Goal: Information Seeking & Learning: Learn about a topic

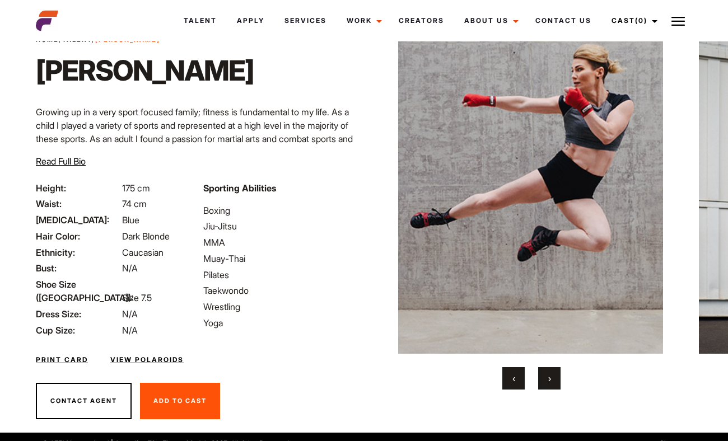
scroll to position [15, 0]
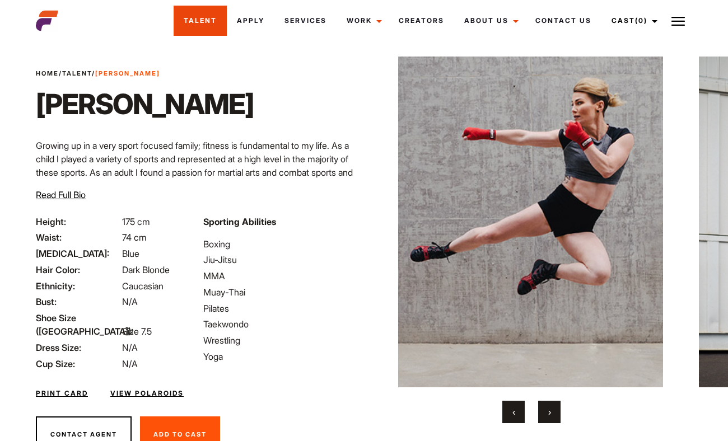
click at [204, 17] on link "Talent" at bounding box center [200, 21] width 53 height 30
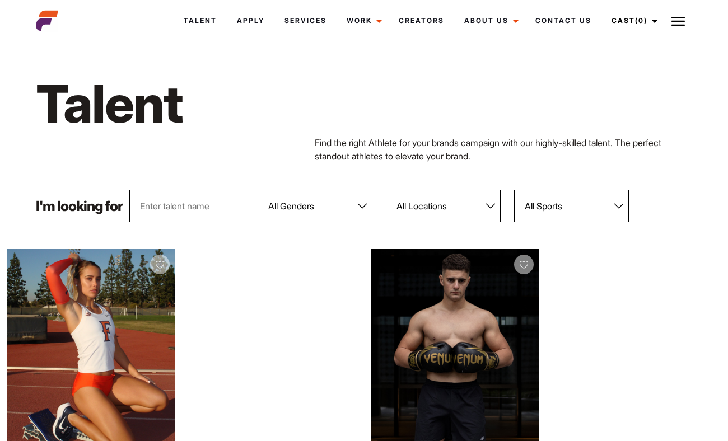
click at [351, 218] on select "All Genders Female Male" at bounding box center [315, 206] width 115 height 32
select select "104"
click option "Female" at bounding box center [0, 0] width 0 height 0
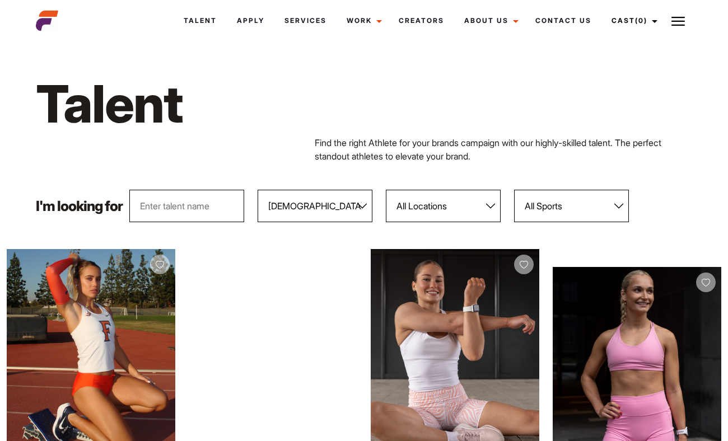
click at [623, 208] on select "All Sports 100 Meter Butterfly Acrobatics Aerial awareness Aerobics AFL Aflw Am…" at bounding box center [571, 206] width 115 height 32
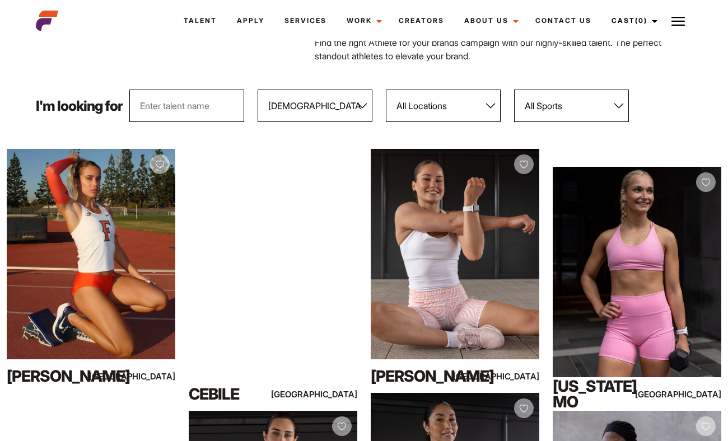
scroll to position [102, 0]
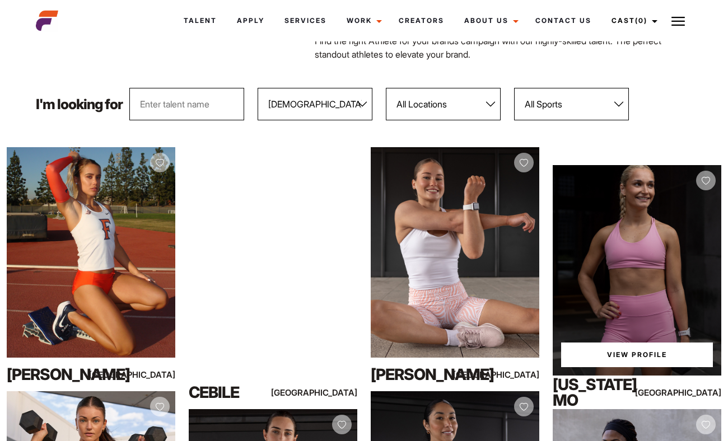
click at [618, 101] on select "All Sports 100 Meter Butterfly Acrobatics Aerial awareness Aerobics AFL Aflw Am…" at bounding box center [571, 104] width 115 height 32
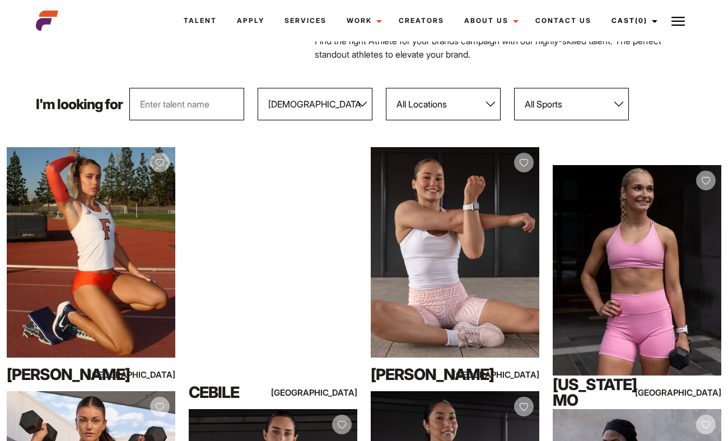
select select "51"
click option "Karate" at bounding box center [0, 0] width 0 height 0
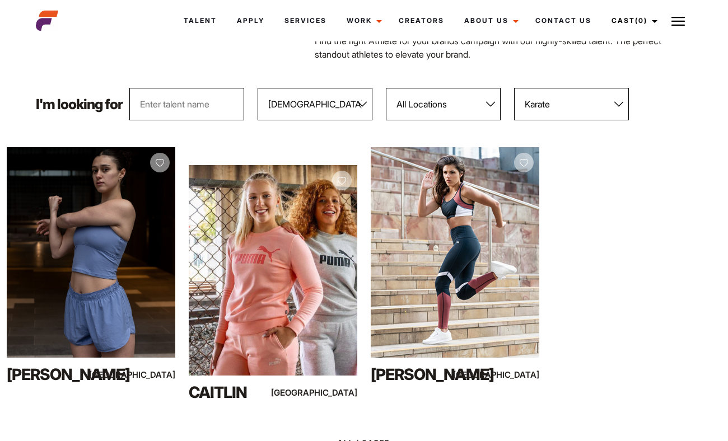
click at [281, 247] on div "View Profile" at bounding box center [273, 270] width 169 height 211
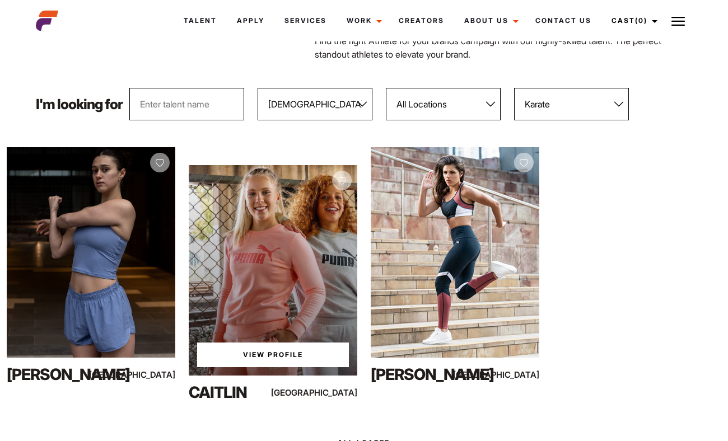
scroll to position [108, 0]
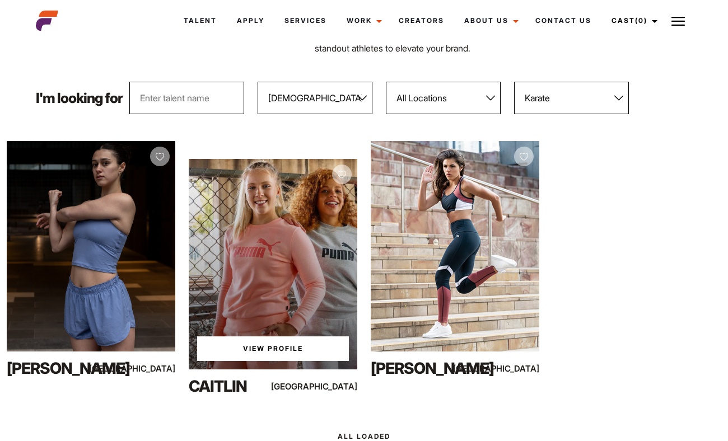
click at [253, 357] on link "View Profile" at bounding box center [273, 348] width 152 height 25
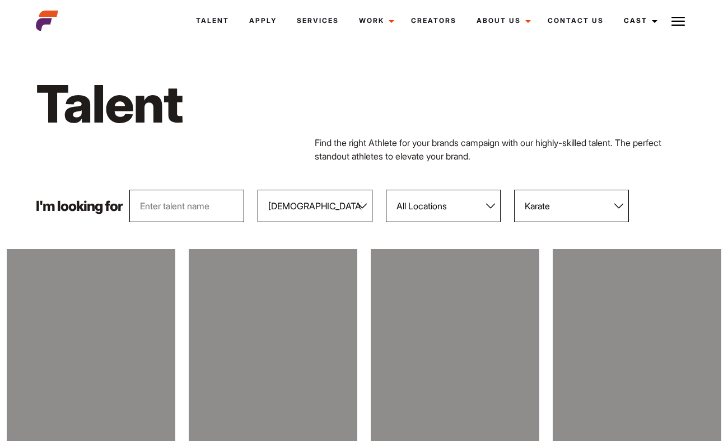
select select "104"
select select "51"
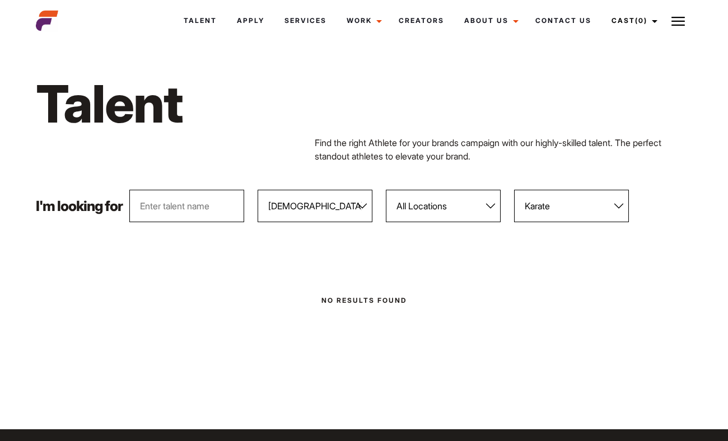
click at [675, 15] on img at bounding box center [677, 21] width 13 height 13
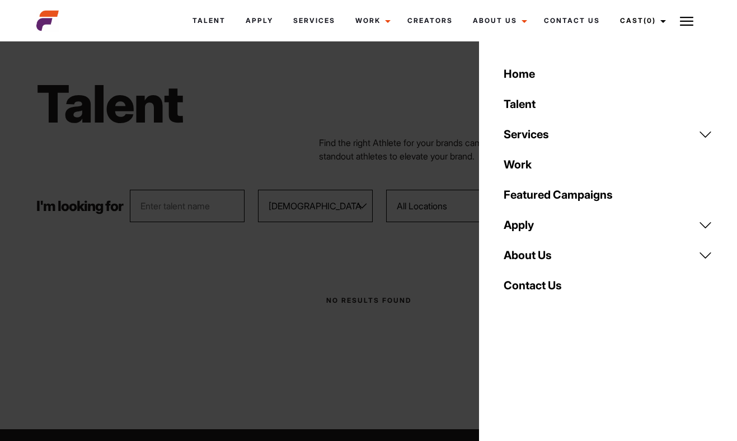
click at [525, 104] on link "Talent" at bounding box center [608, 104] width 222 height 30
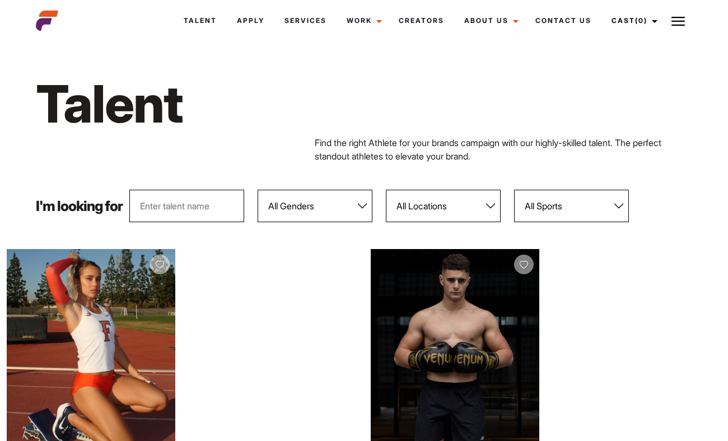
click at [258, 190] on select "All Genders [DEMOGRAPHIC_DATA] [DEMOGRAPHIC_DATA]" at bounding box center [315, 206] width 115 height 32
select select "104"
click option "Female" at bounding box center [0, 0] width 0 height 0
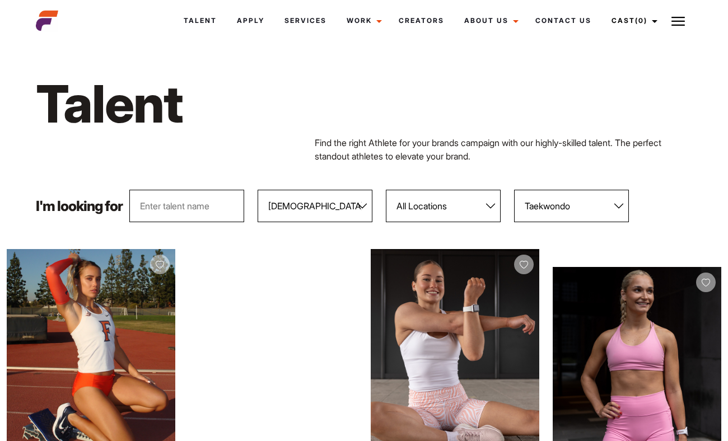
click option "Taekwondo" at bounding box center [0, 0] width 0 height 0
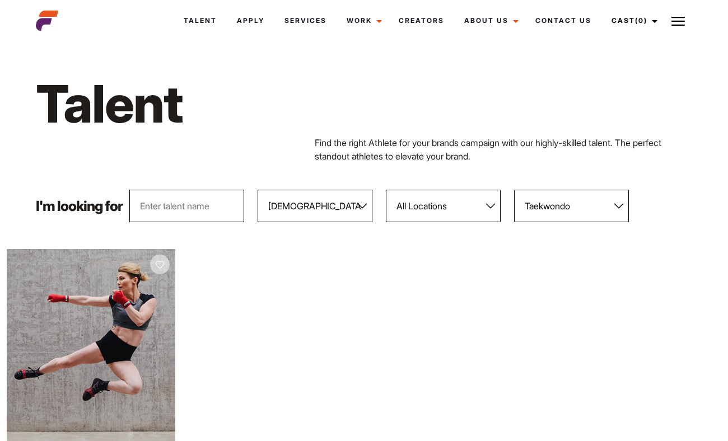
click at [621, 207] on select "All Sports 100 Meter Butterfly Acrobatics Aerial awareness Aerobics AFL Aflw Am…" at bounding box center [571, 206] width 115 height 32
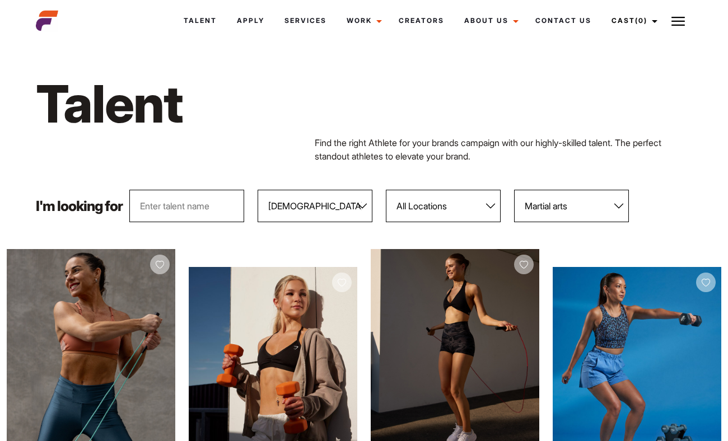
click at [565, 208] on select "All Sports 100 Meter Butterfly Acrobatics Aerial awareness Aerobics AFL Aflw Am…" at bounding box center [571, 206] width 115 height 32
click at [699, 188] on div "Talent Find the right Athlete for your brands campaign with our highly-skilled …" at bounding box center [364, 117] width 670 height 145
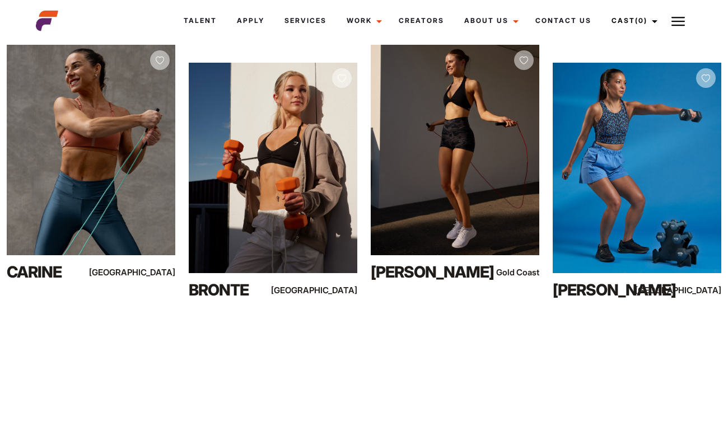
scroll to position [200, 0]
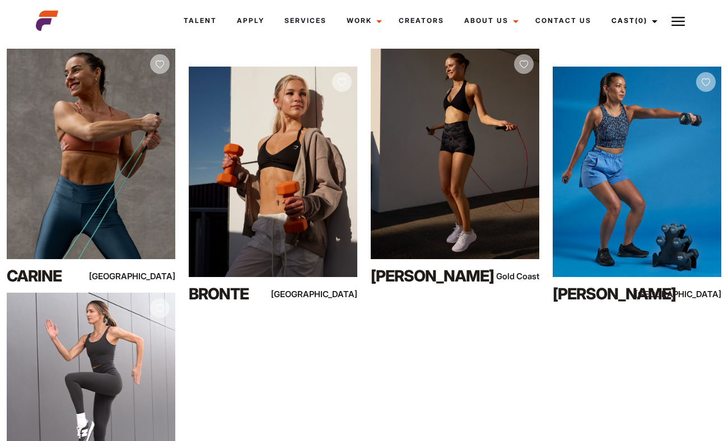
click at [71, 183] on div "View Profile" at bounding box center [91, 154] width 169 height 211
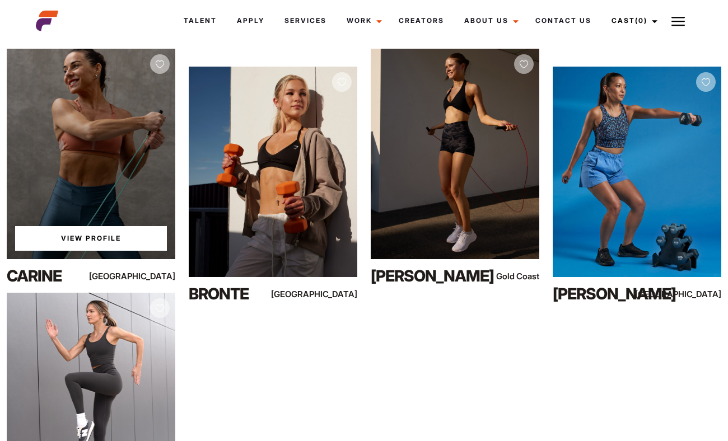
click at [85, 234] on link "View Profile" at bounding box center [91, 238] width 152 height 25
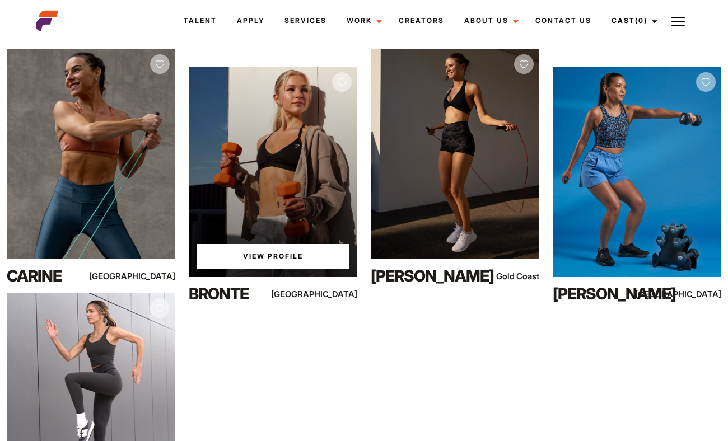
click at [306, 199] on div "View Profile" at bounding box center [273, 172] width 169 height 211
click at [282, 253] on link "View Profile" at bounding box center [273, 256] width 152 height 25
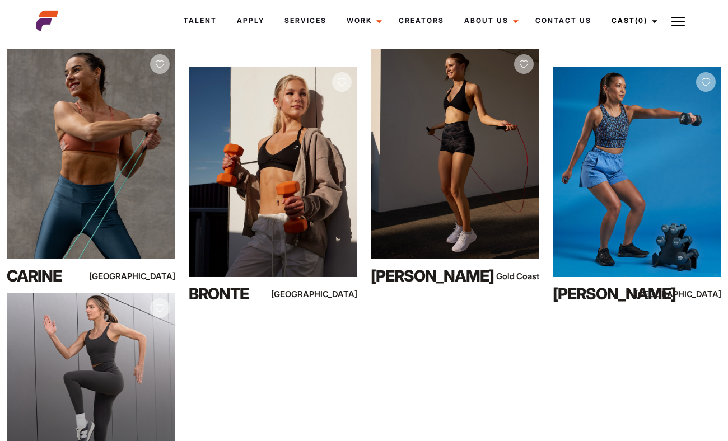
click at [109, 349] on div "View Profile" at bounding box center [91, 398] width 169 height 211
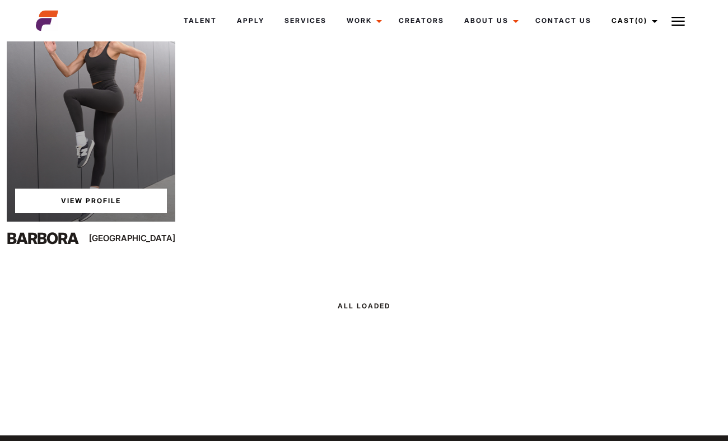
scroll to position [483, 0]
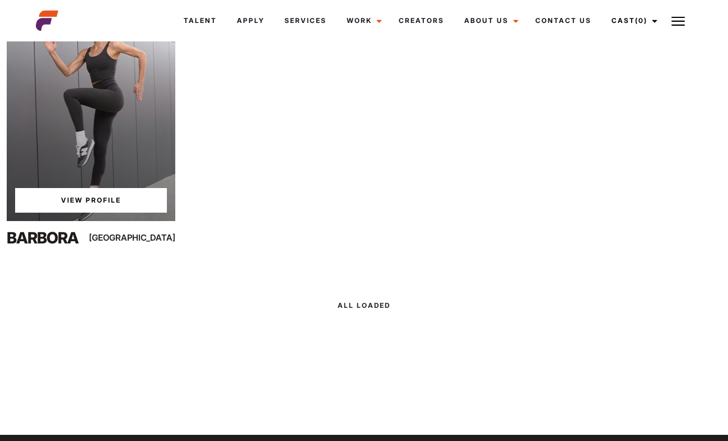
click at [93, 199] on link "View Profile" at bounding box center [91, 200] width 152 height 25
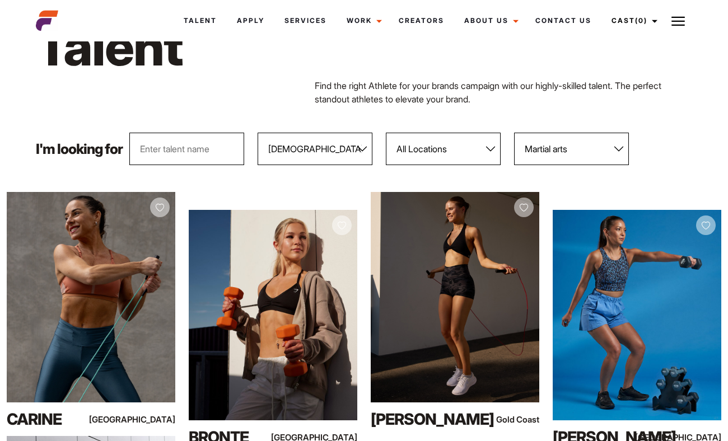
scroll to position [57, 0]
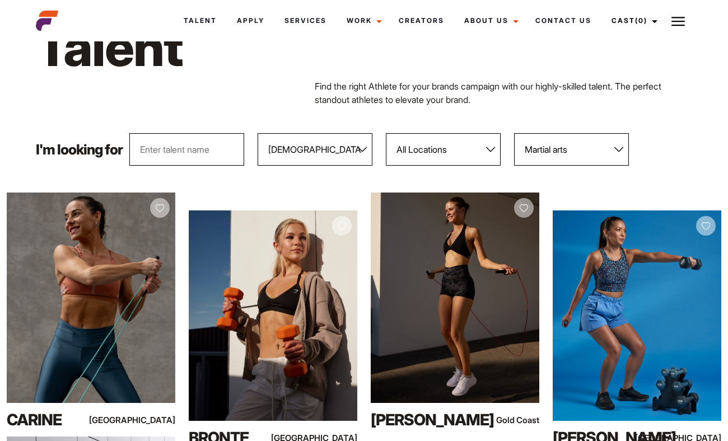
click at [586, 153] on select "All Sports 100 Meter Butterfly Acrobatics Aerial awareness Aerobics AFL Aflw Am…" at bounding box center [571, 149] width 115 height 32
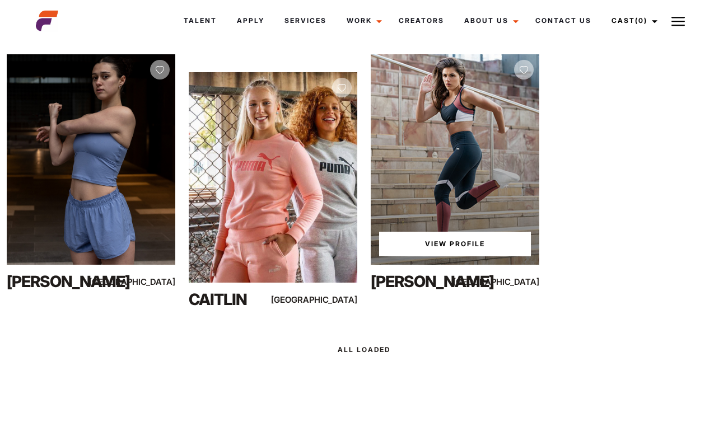
scroll to position [195, 0]
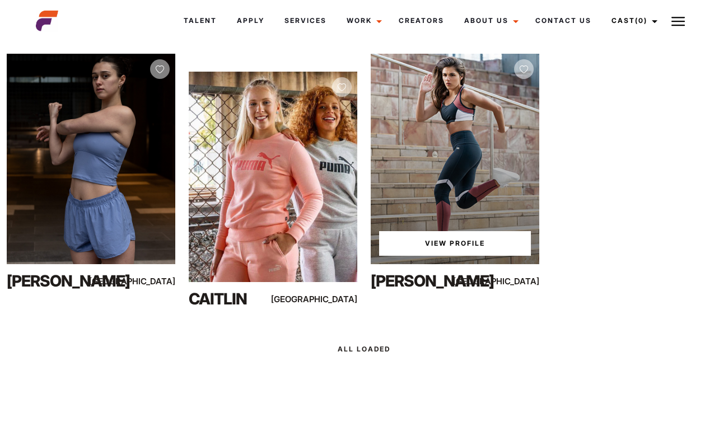
click at [434, 238] on link "View Profile" at bounding box center [455, 243] width 152 height 25
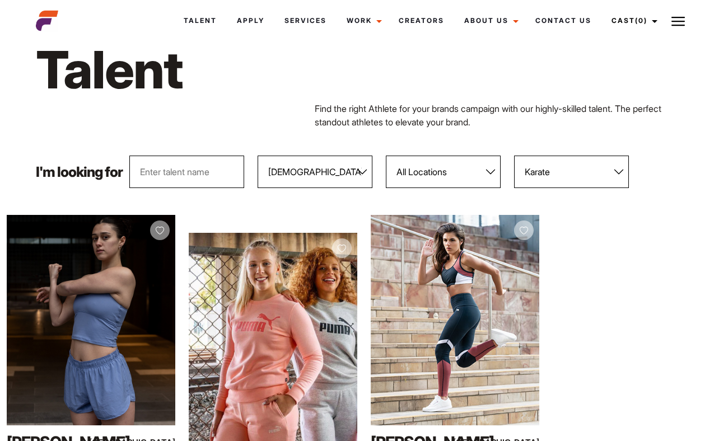
scroll to position [34, 0]
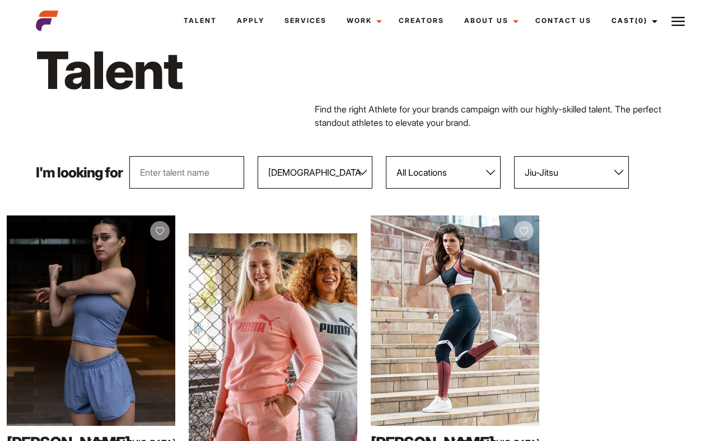
click option "Jiu-Jitsu" at bounding box center [0, 0] width 0 height 0
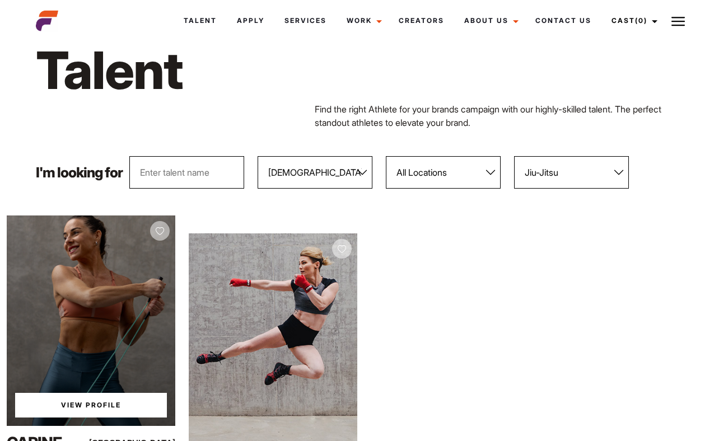
click at [77, 306] on div "View Profile" at bounding box center [91, 321] width 169 height 211
click at [76, 401] on link "View Profile" at bounding box center [91, 405] width 152 height 25
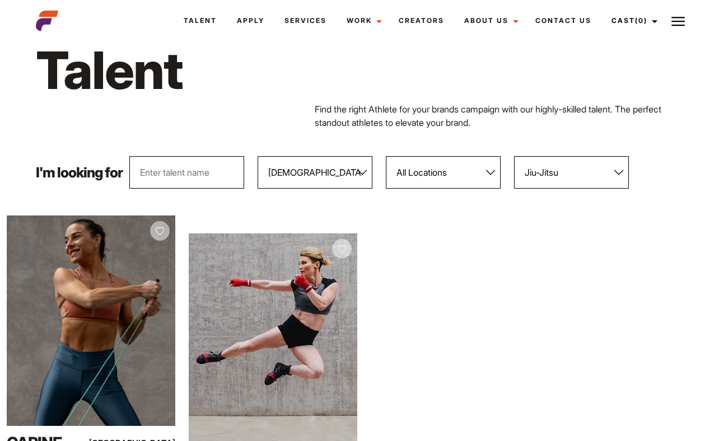
click at [620, 175] on select "All Sports 100 Meter Butterfly Acrobatics Aerial awareness Aerobics AFL Aflw Am…" at bounding box center [571, 172] width 115 height 32
click at [587, 181] on select "All Sports 100 Meter Butterfly Acrobatics Aerial awareness Aerobics AFL Aflw Am…" at bounding box center [571, 172] width 115 height 32
click option "judo" at bounding box center [0, 0] width 0 height 0
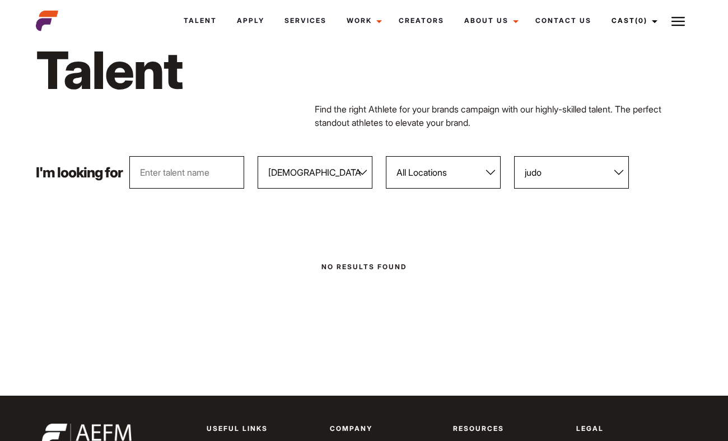
click at [619, 177] on select "All Sports 100 Meter Butterfly Acrobatics Aerial awareness Aerobics AFL Aflw Am…" at bounding box center [571, 172] width 115 height 32
select select "536"
click option "Kickboxing/Mauy Thai" at bounding box center [0, 0] width 0 height 0
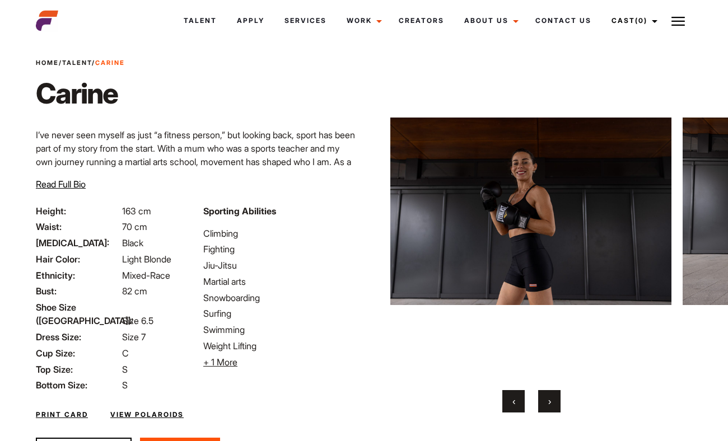
scroll to position [82, 0]
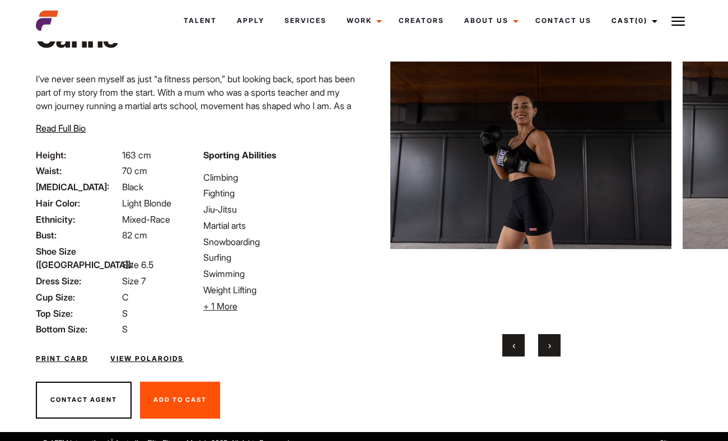
click at [552, 347] on button "›" at bounding box center [549, 345] width 22 height 22
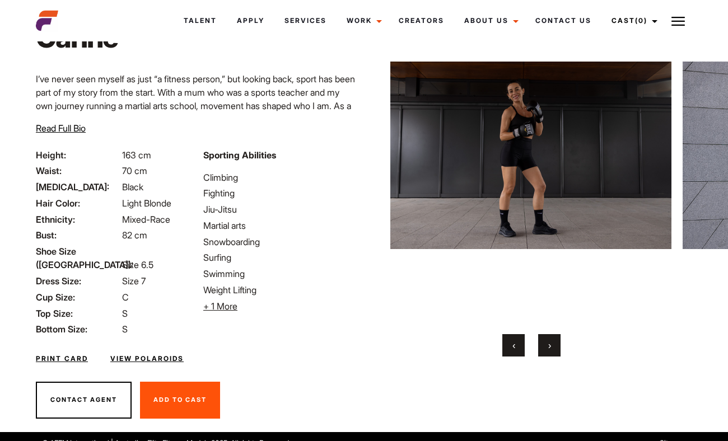
click at [552, 347] on button "›" at bounding box center [549, 345] width 22 height 22
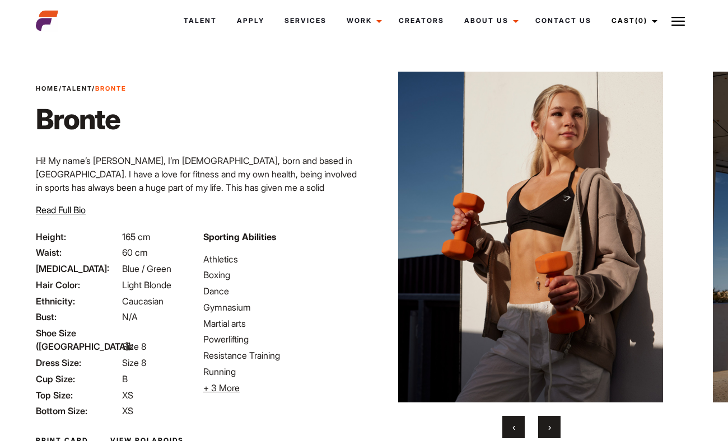
click at [550, 424] on span "›" at bounding box center [549, 427] width 3 height 11
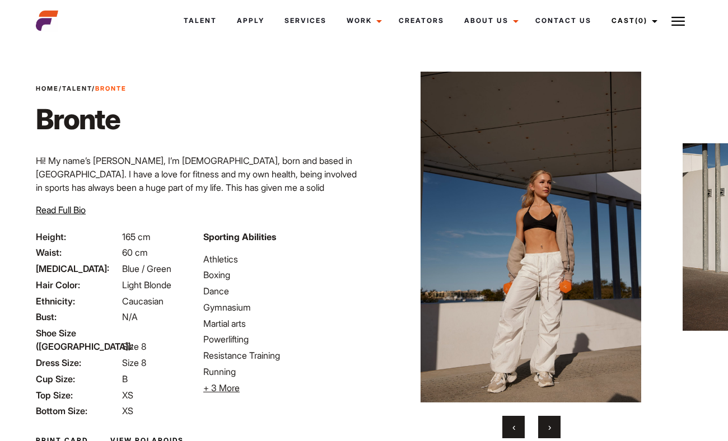
click at [550, 424] on span "›" at bounding box center [549, 427] width 3 height 11
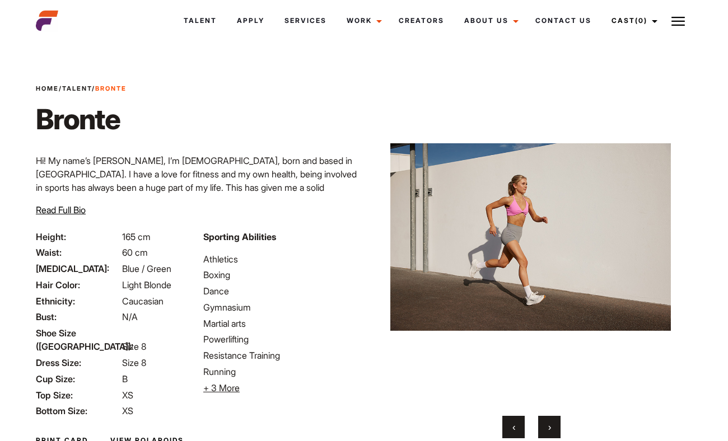
click at [550, 423] on span "›" at bounding box center [549, 427] width 3 height 11
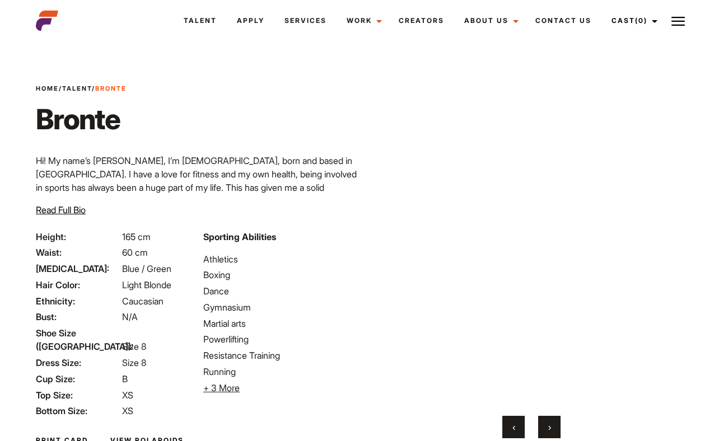
click at [550, 423] on span "›" at bounding box center [549, 427] width 3 height 11
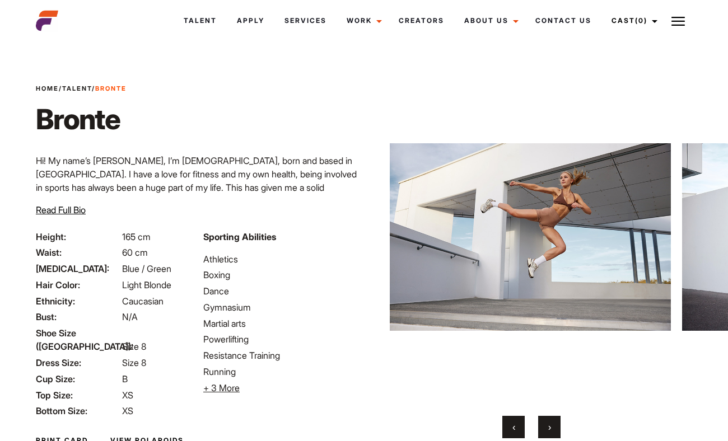
click at [550, 423] on span "›" at bounding box center [549, 427] width 3 height 11
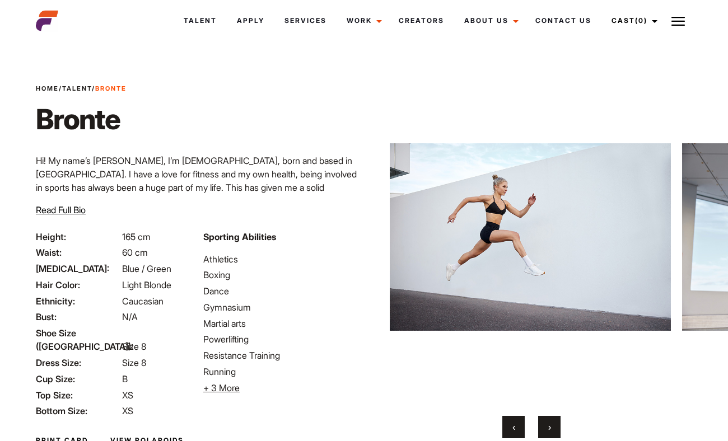
click at [550, 423] on span "›" at bounding box center [549, 427] width 3 height 11
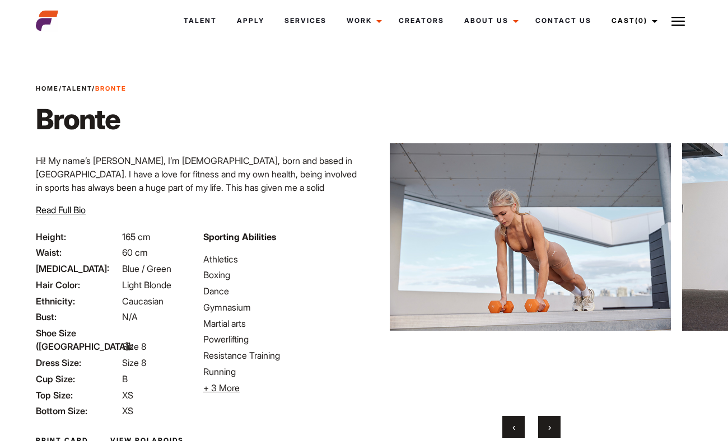
click at [550, 423] on span "›" at bounding box center [549, 427] width 3 height 11
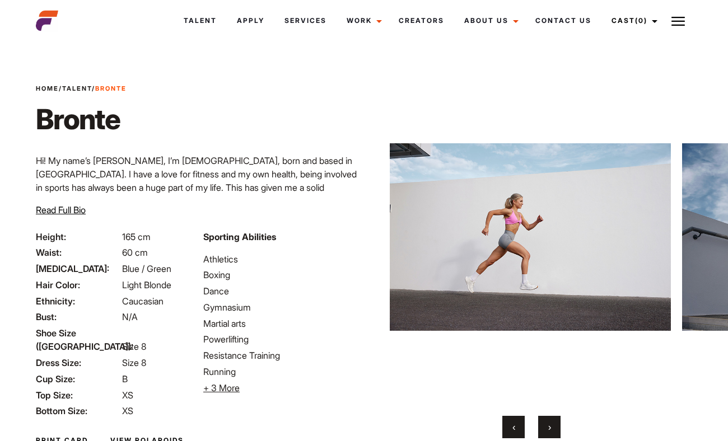
click at [550, 423] on span "›" at bounding box center [549, 427] width 3 height 11
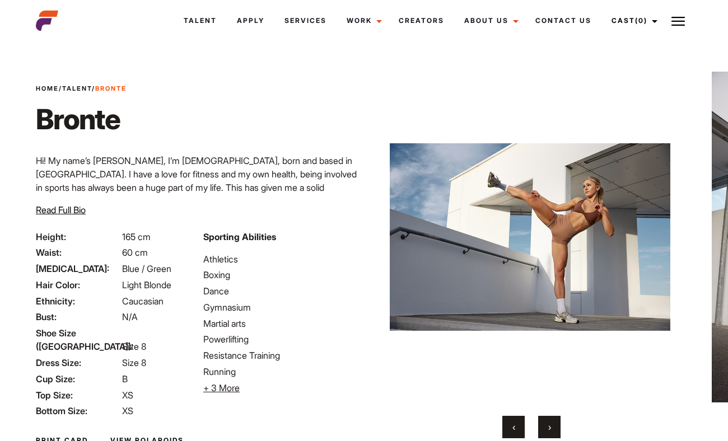
click at [550, 423] on span "›" at bounding box center [549, 427] width 3 height 11
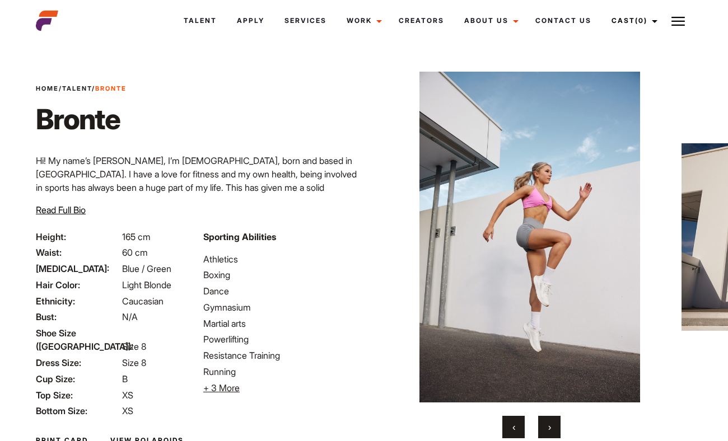
click at [550, 423] on span "›" at bounding box center [549, 427] width 3 height 11
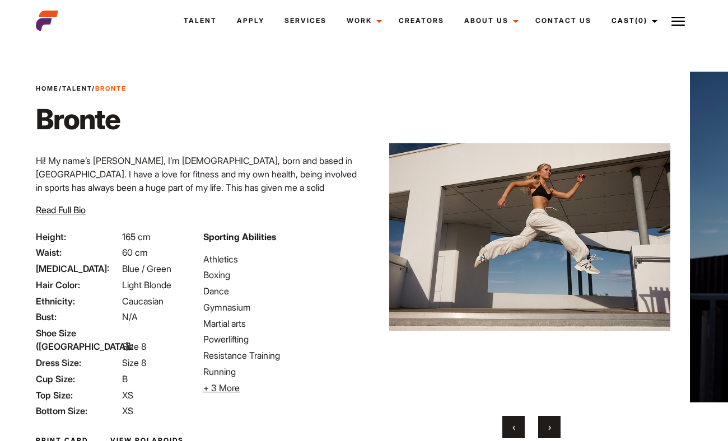
click at [550, 423] on span "›" at bounding box center [549, 427] width 3 height 11
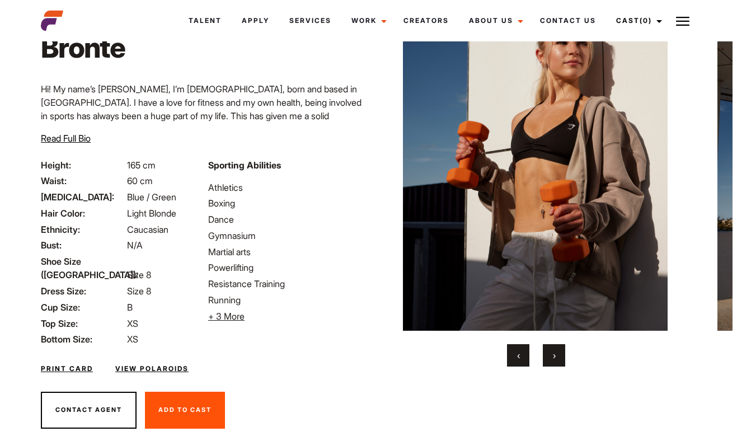
scroll to position [82, 0]
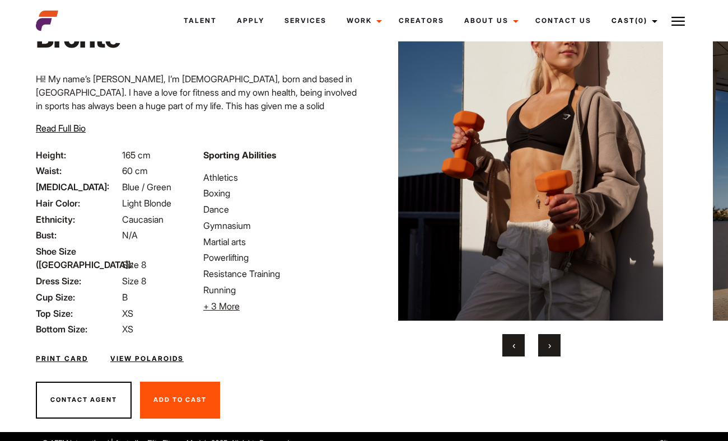
click at [155, 354] on link "View Polaroids" at bounding box center [146, 359] width 73 height 10
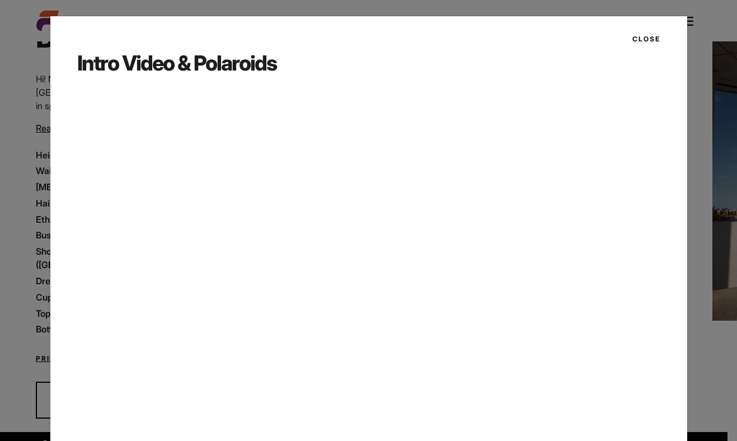
scroll to position [25, 0]
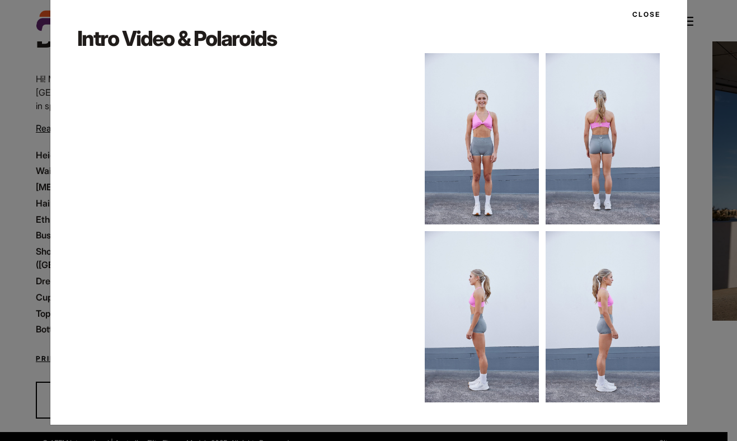
click at [650, 200] on img at bounding box center [603, 138] width 114 height 171
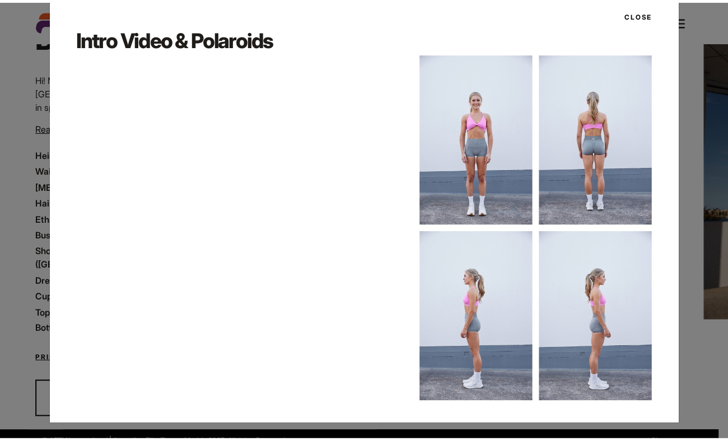
scroll to position [0, 0]
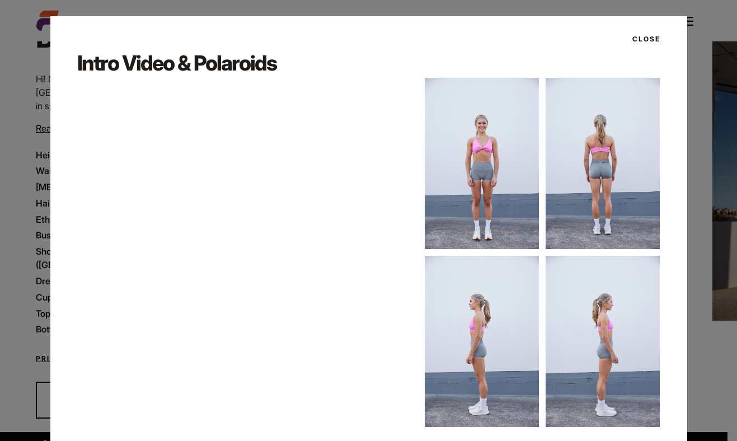
click at [646, 46] on button "Close" at bounding box center [643, 39] width 35 height 19
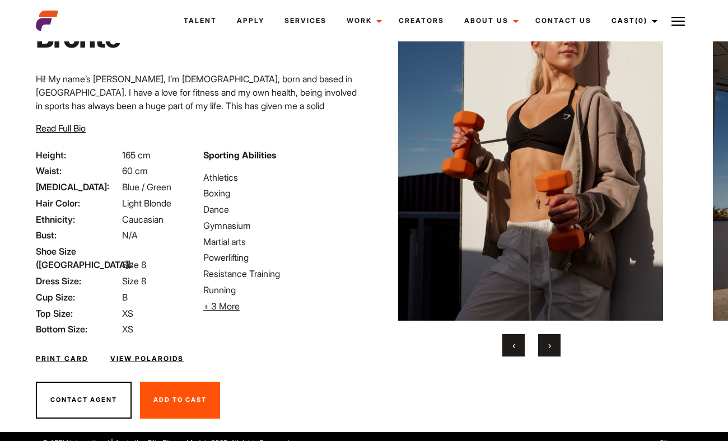
click at [155, 354] on link "View Polaroids" at bounding box center [146, 359] width 73 height 10
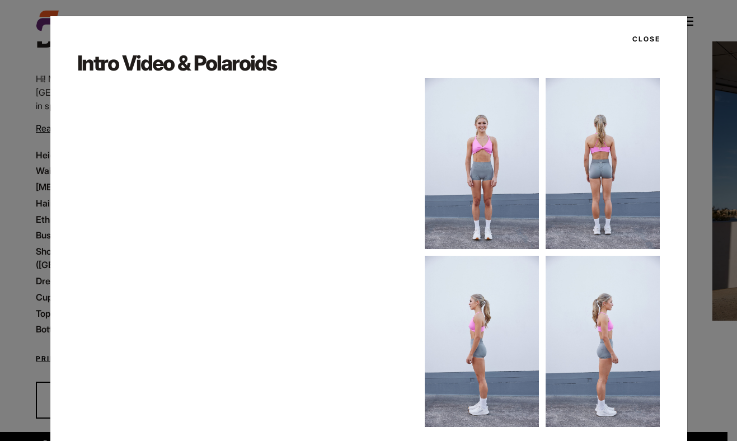
click at [643, 42] on button "Close" at bounding box center [643, 39] width 35 height 19
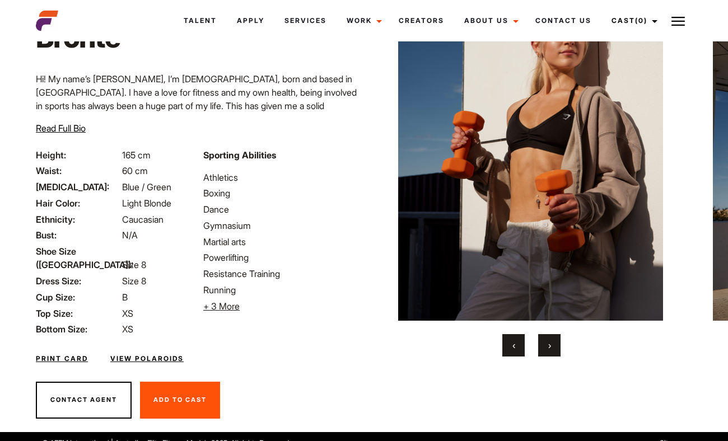
click at [552, 352] on button "›" at bounding box center [549, 345] width 22 height 22
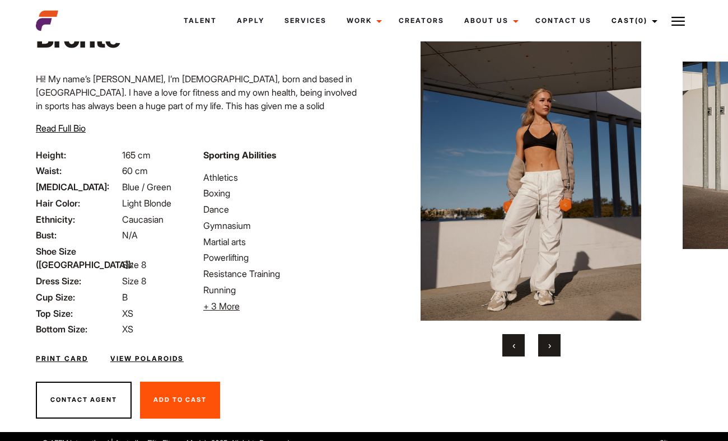
click at [551, 351] on button "›" at bounding box center [549, 345] width 22 height 22
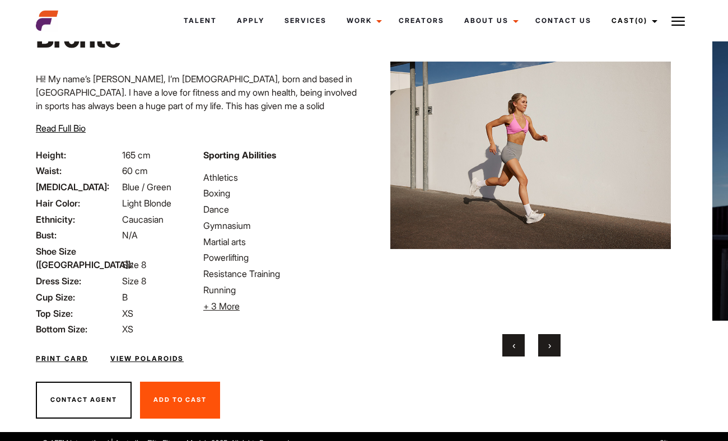
click at [551, 351] on button "›" at bounding box center [549, 345] width 22 height 22
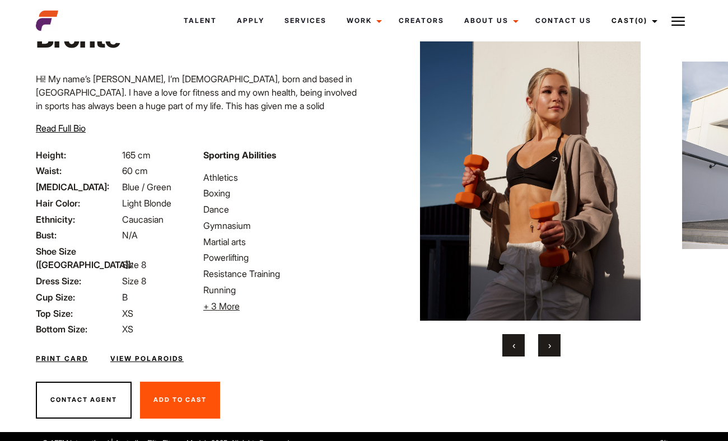
click at [551, 351] on button "›" at bounding box center [549, 345] width 22 height 22
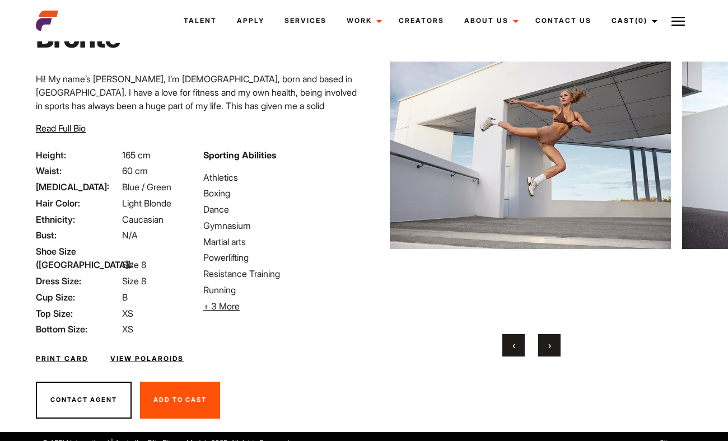
click at [551, 351] on button "›" at bounding box center [549, 345] width 22 height 22
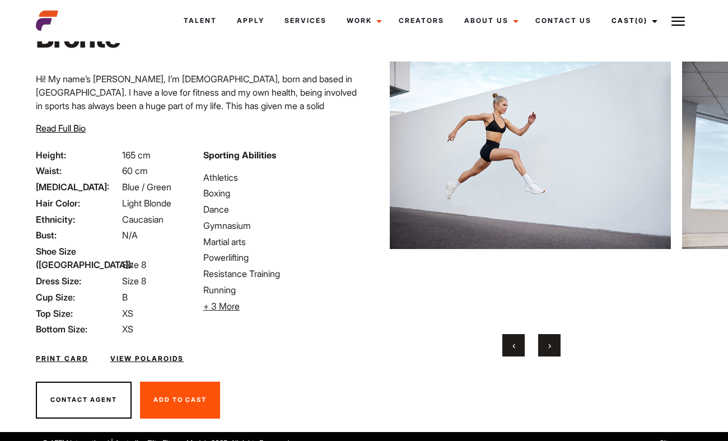
click at [551, 351] on button "›" at bounding box center [549, 345] width 22 height 22
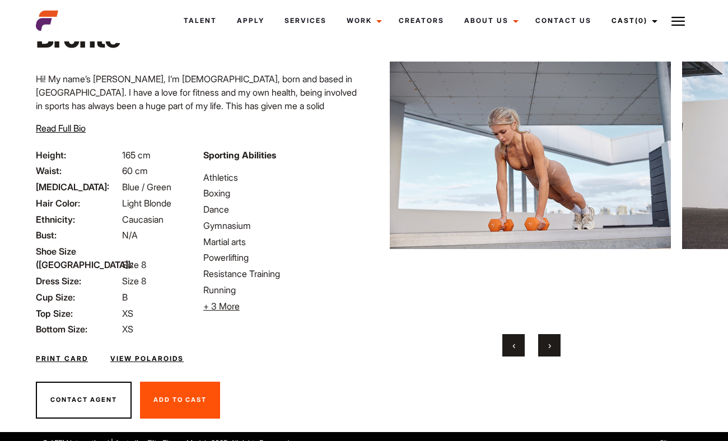
click at [550, 353] on button "›" at bounding box center [549, 345] width 22 height 22
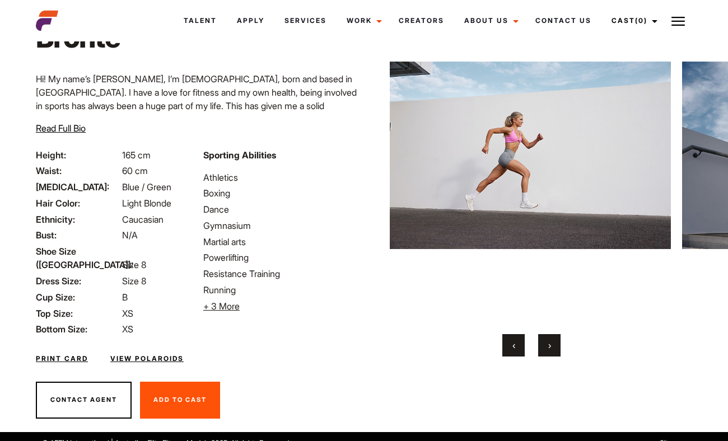
click at [550, 353] on button "›" at bounding box center [549, 345] width 22 height 22
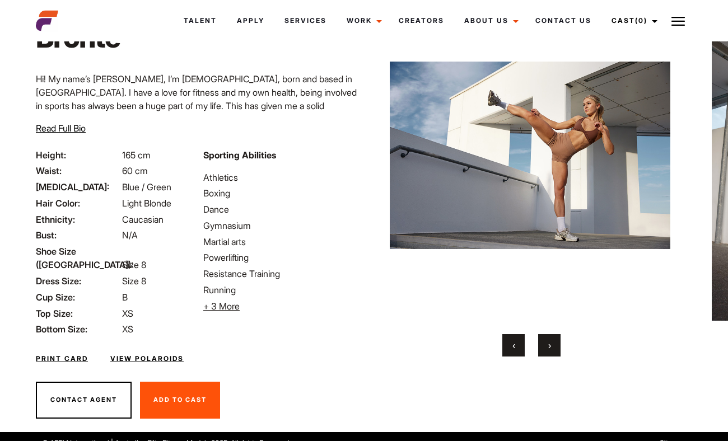
click at [550, 353] on button "›" at bounding box center [549, 345] width 22 height 22
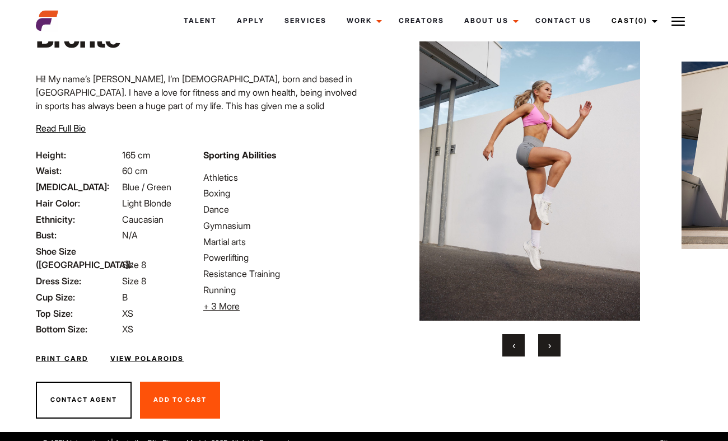
click at [550, 353] on button "›" at bounding box center [549, 345] width 22 height 22
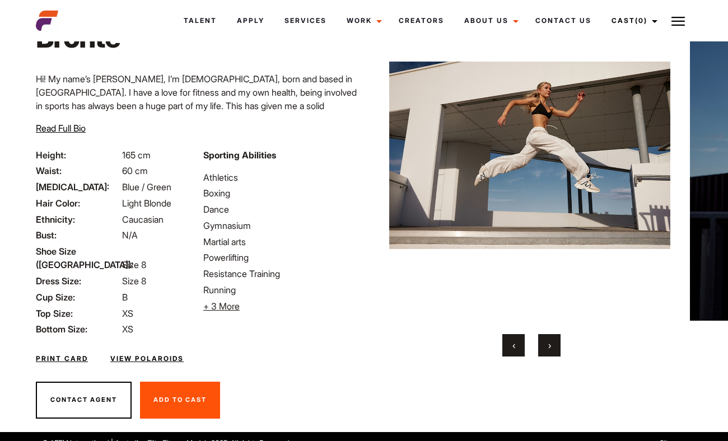
click at [550, 353] on button "›" at bounding box center [549, 345] width 22 height 22
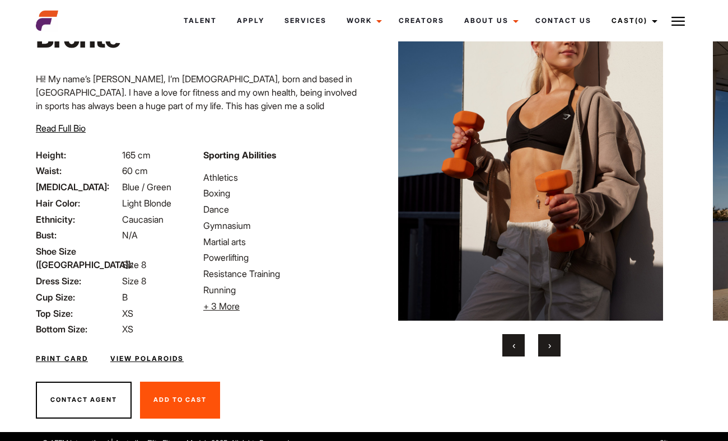
click at [550, 352] on button "›" at bounding box center [549, 345] width 22 height 22
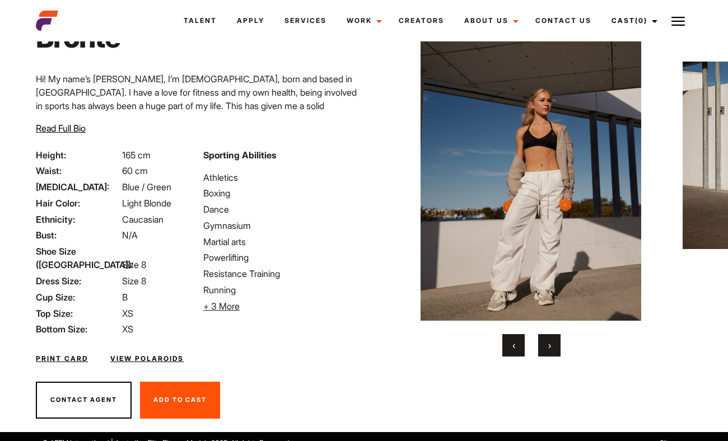
click at [550, 352] on button "›" at bounding box center [549, 345] width 22 height 22
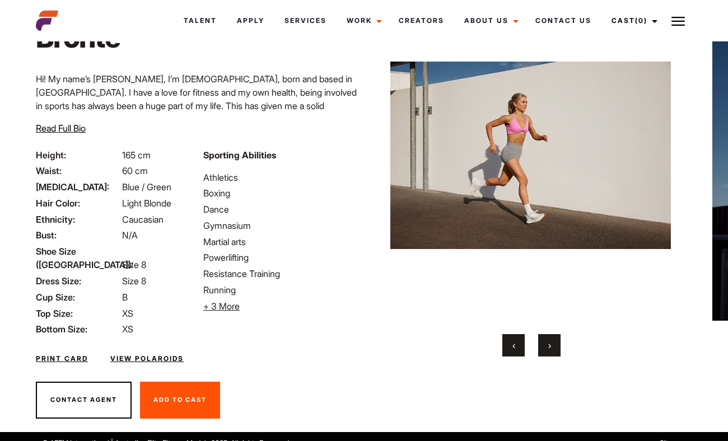
click at [551, 352] on button "›" at bounding box center [549, 345] width 22 height 22
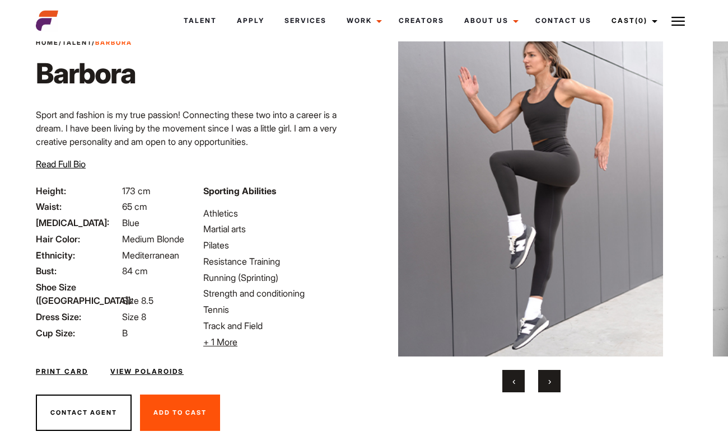
scroll to position [44, 0]
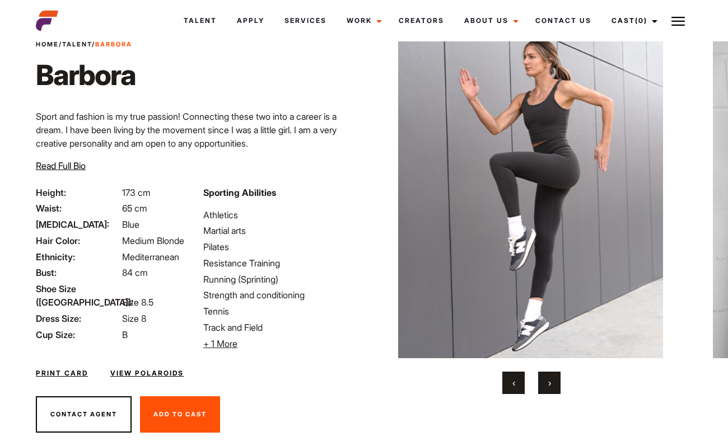
click at [61, 163] on span "Read Full Bio" at bounding box center [61, 165] width 50 height 11
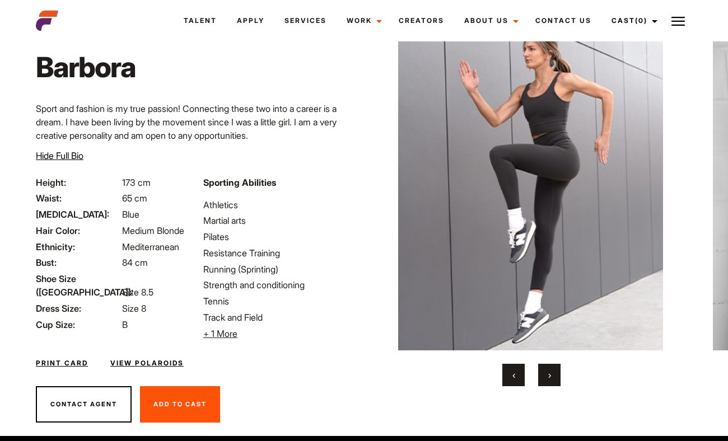
scroll to position [69, 0]
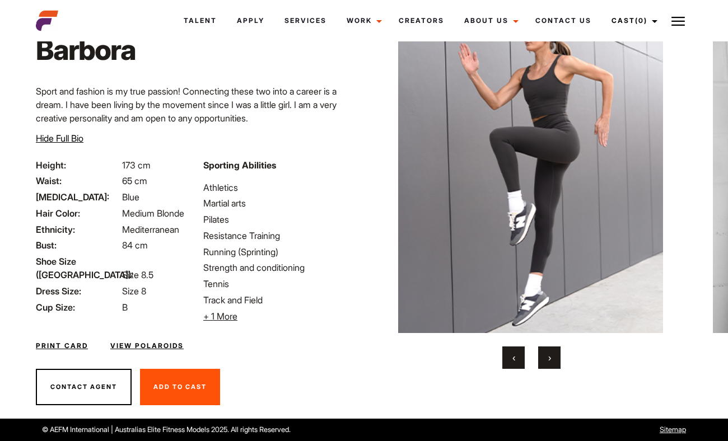
click at [146, 347] on link "View Polaroids" at bounding box center [146, 346] width 73 height 10
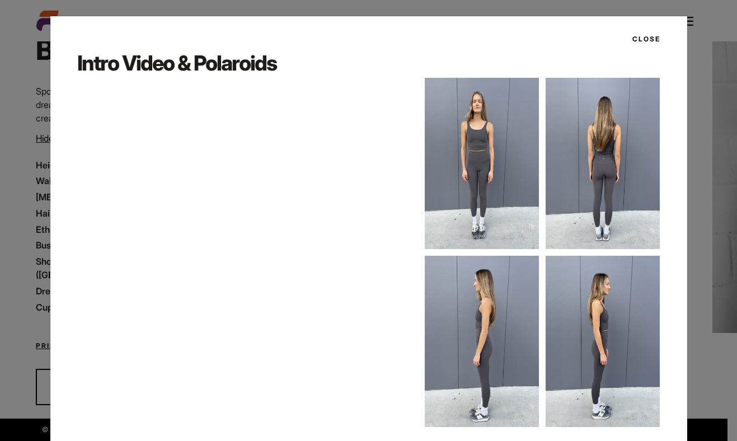
click at [705, 91] on div "Close Intro Video & Polaroids" at bounding box center [368, 220] width 737 height 441
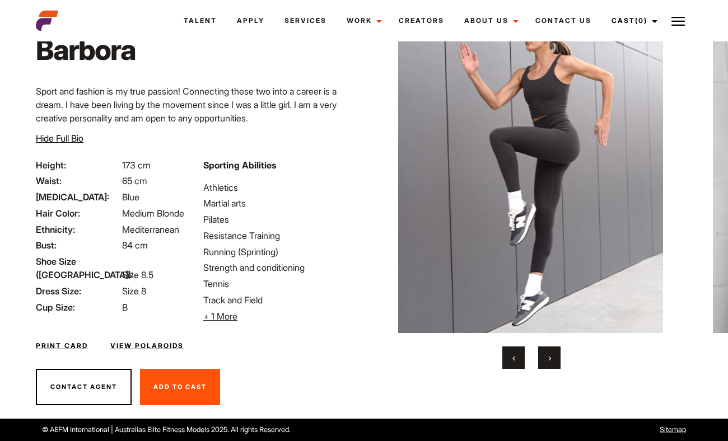
click at [546, 350] on button "›" at bounding box center [549, 358] width 22 height 22
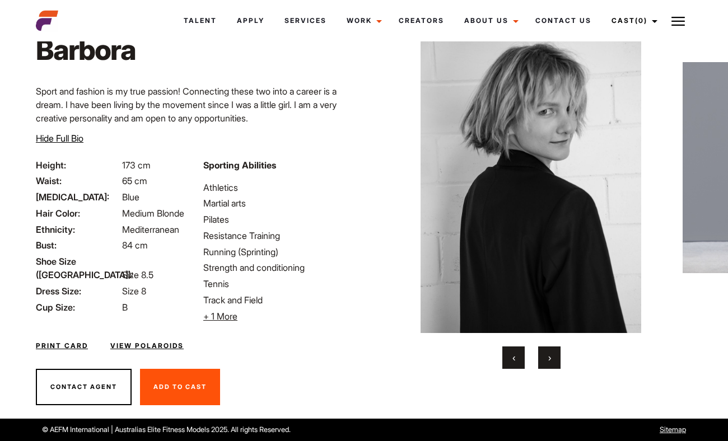
click at [546, 352] on button "›" at bounding box center [549, 358] width 22 height 22
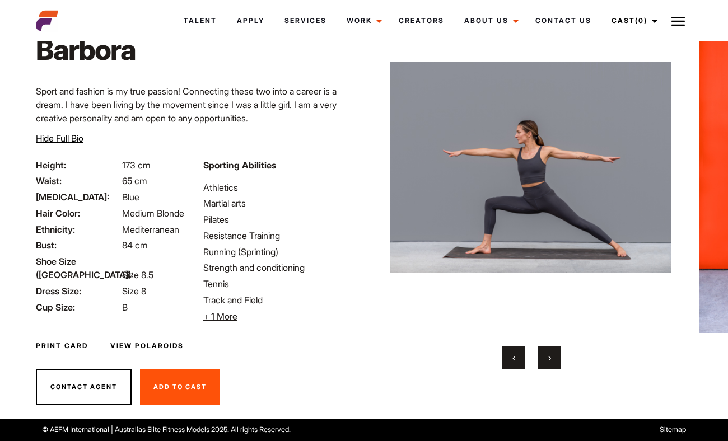
click at [546, 352] on button "›" at bounding box center [549, 358] width 22 height 22
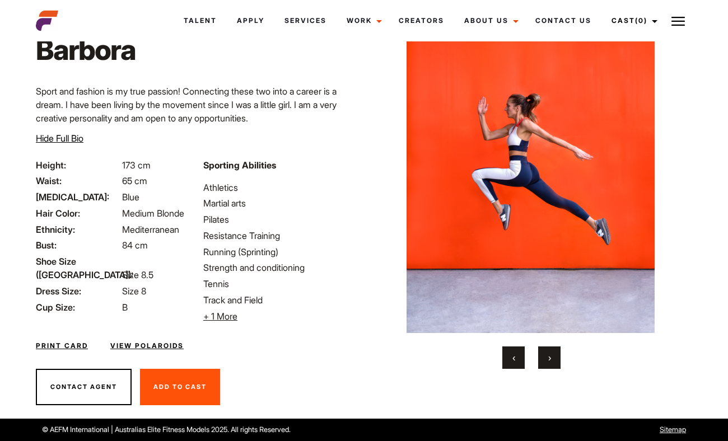
click at [546, 352] on button "›" at bounding box center [549, 358] width 22 height 22
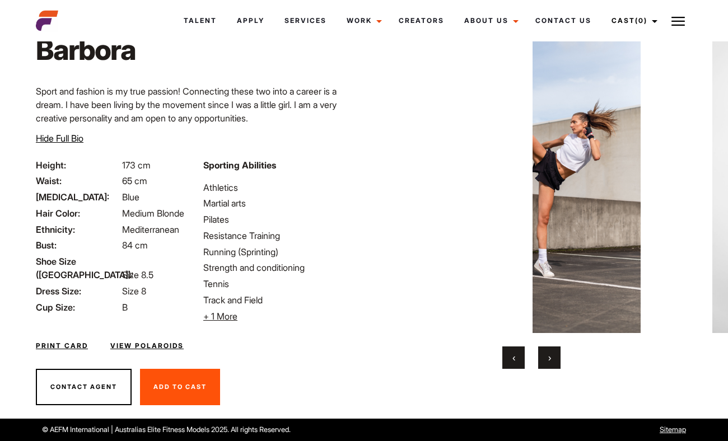
click at [545, 352] on button "›" at bounding box center [549, 358] width 22 height 22
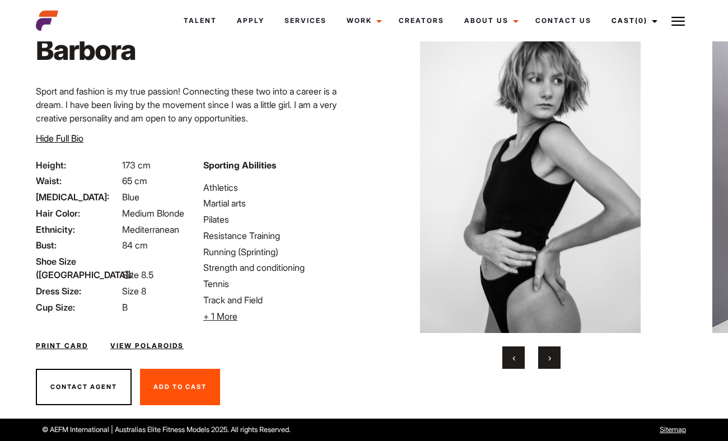
click at [545, 352] on button "›" at bounding box center [549, 358] width 22 height 22
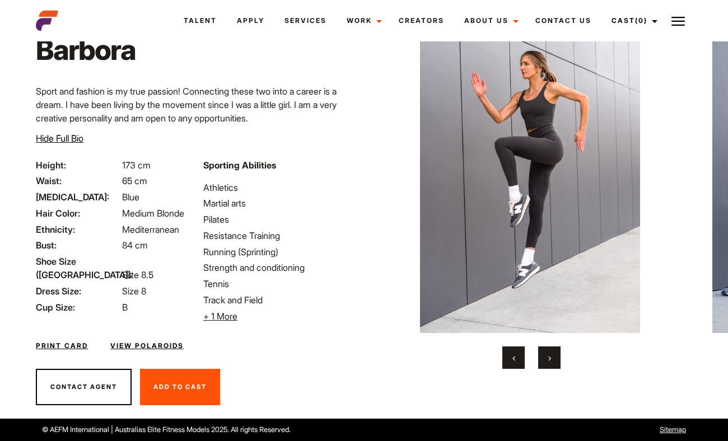
click at [545, 352] on button "›" at bounding box center [549, 358] width 22 height 22
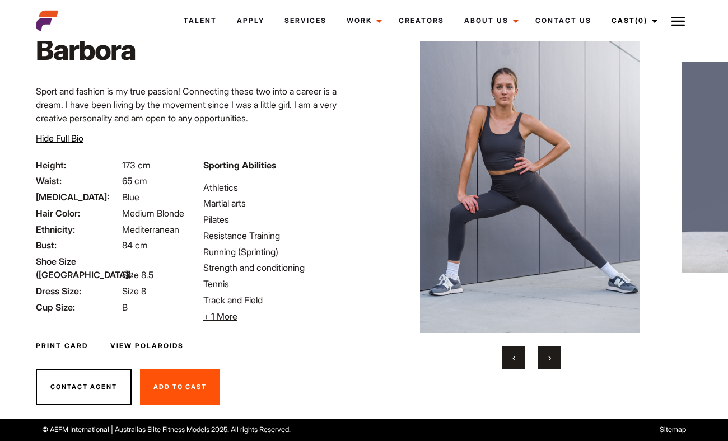
click at [545, 352] on button "›" at bounding box center [549, 358] width 22 height 22
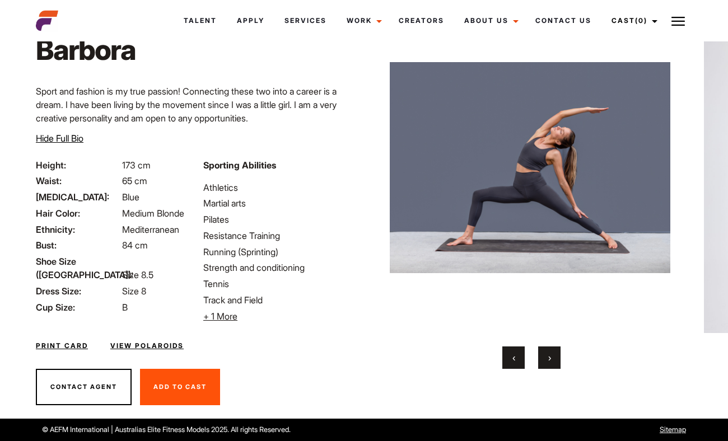
click at [545, 352] on button "›" at bounding box center [549, 358] width 22 height 22
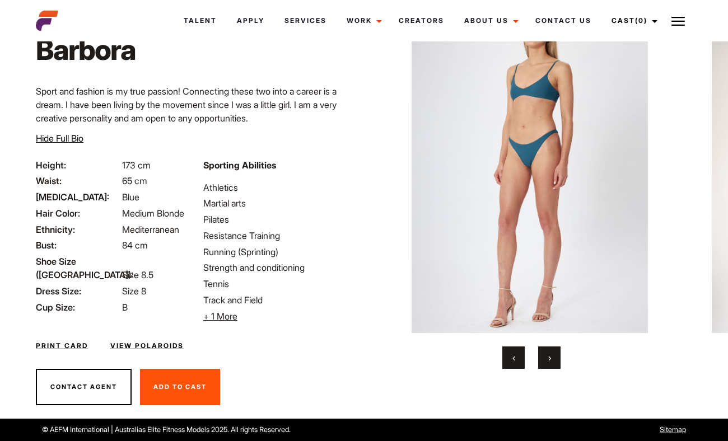
click at [545, 352] on button "›" at bounding box center [549, 358] width 22 height 22
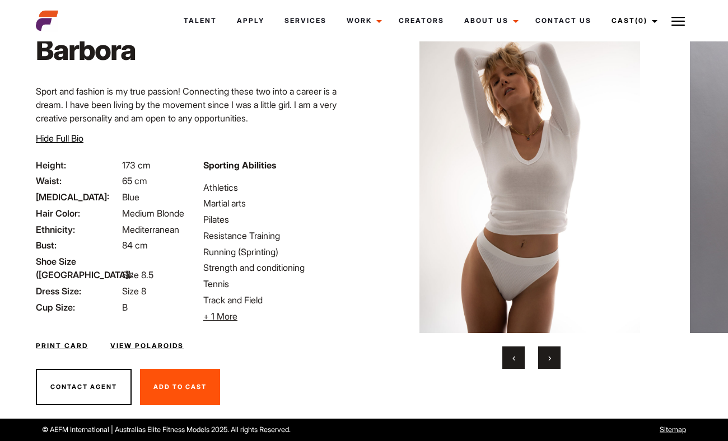
click at [545, 352] on button "›" at bounding box center [549, 358] width 22 height 22
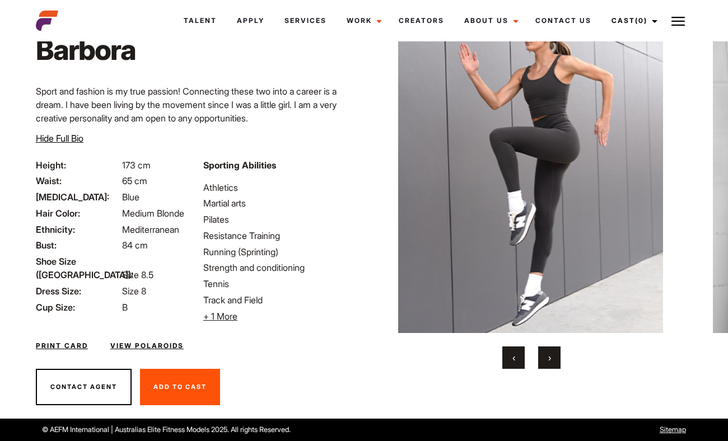
click at [545, 352] on button "›" at bounding box center [549, 358] width 22 height 22
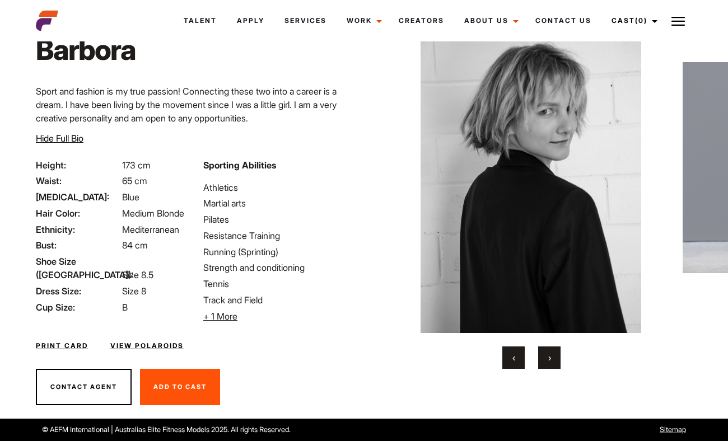
click at [544, 352] on button "›" at bounding box center [549, 358] width 22 height 22
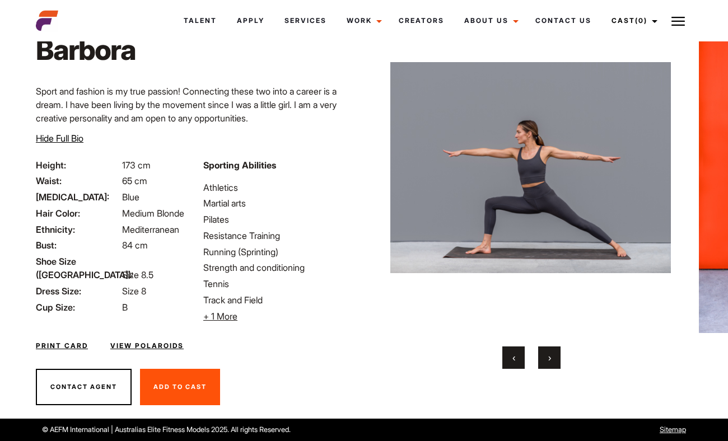
click at [544, 352] on button "›" at bounding box center [549, 358] width 22 height 22
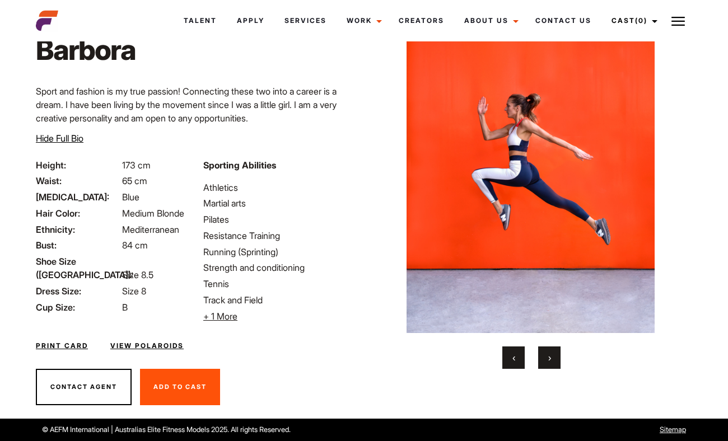
click at [544, 351] on button "›" at bounding box center [549, 358] width 22 height 22
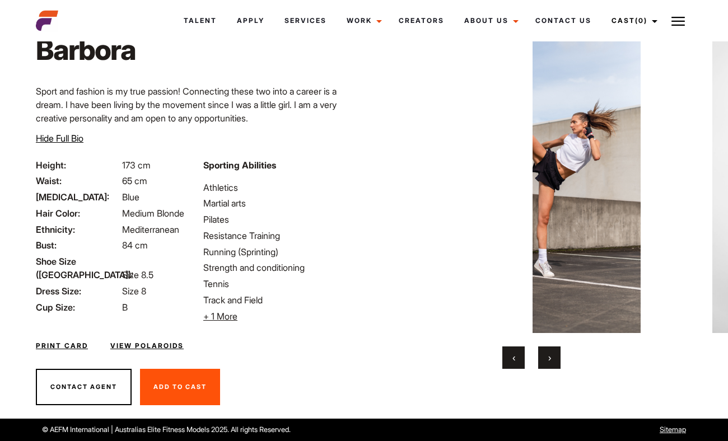
click at [544, 351] on button "›" at bounding box center [549, 358] width 22 height 22
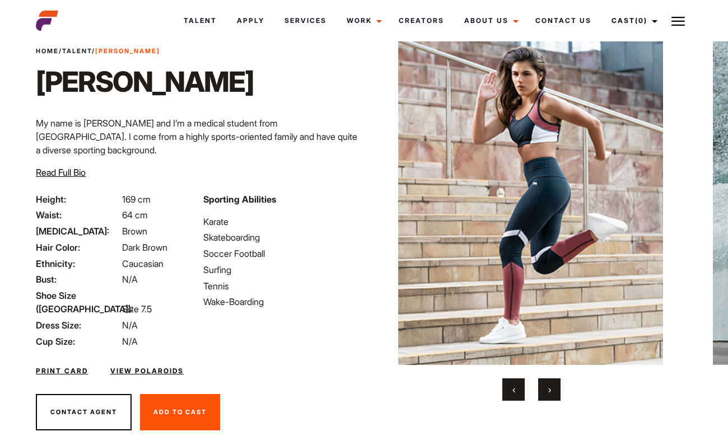
scroll to position [49, 0]
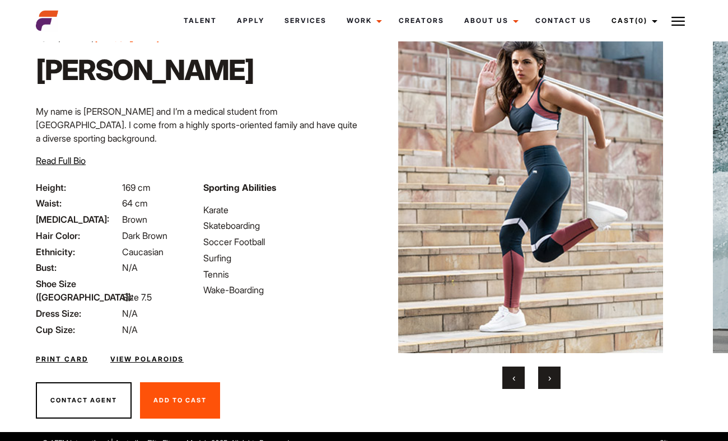
click at [557, 373] on button "›" at bounding box center [549, 378] width 22 height 22
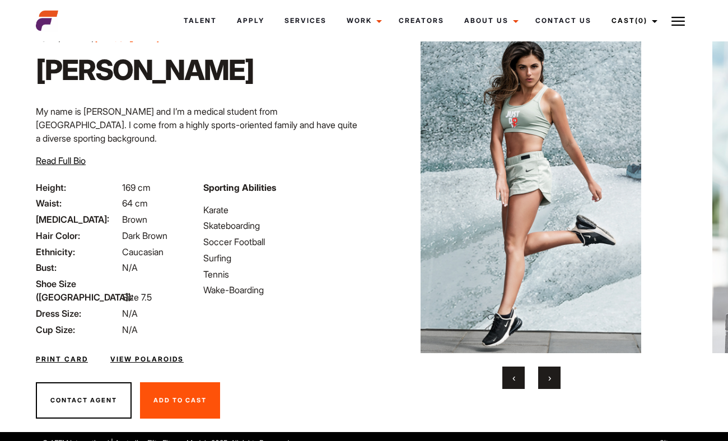
click at [557, 373] on button "›" at bounding box center [549, 378] width 22 height 22
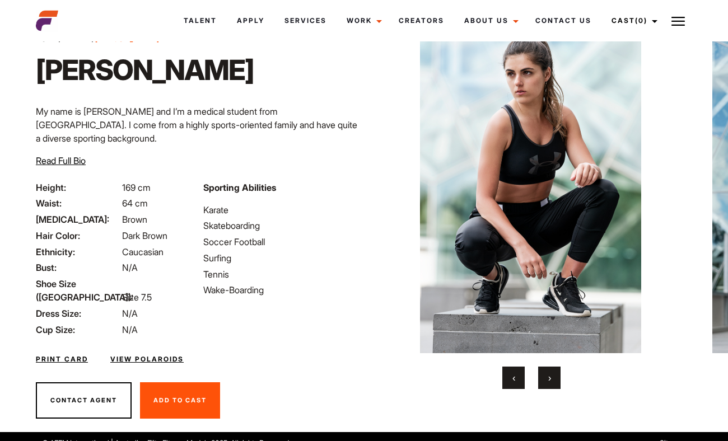
click at [557, 373] on button "›" at bounding box center [549, 378] width 22 height 22
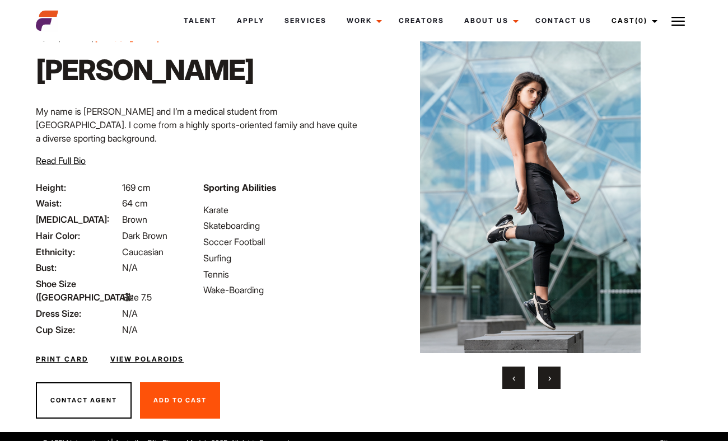
click at [557, 373] on button "›" at bounding box center [549, 378] width 22 height 22
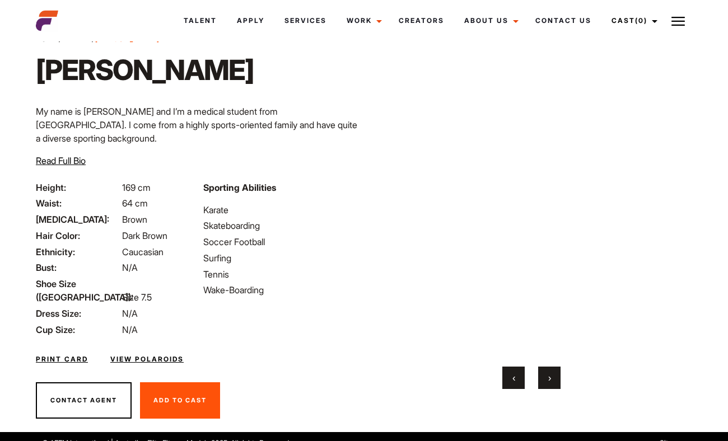
click at [557, 373] on button "›" at bounding box center [549, 378] width 22 height 22
click at [556, 373] on button "›" at bounding box center [549, 378] width 22 height 22
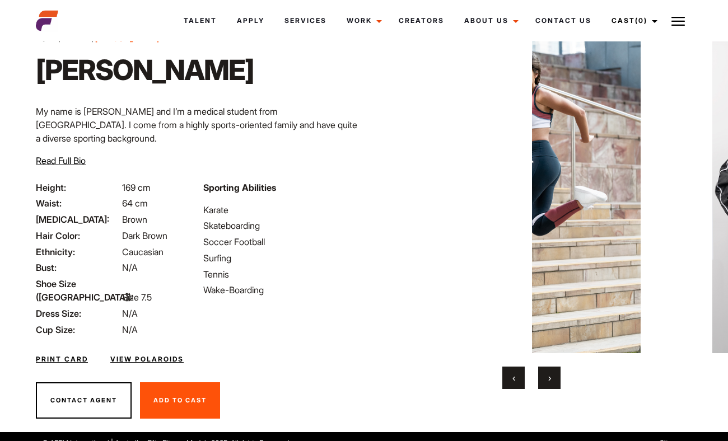
click at [556, 373] on button "›" at bounding box center [549, 378] width 22 height 22
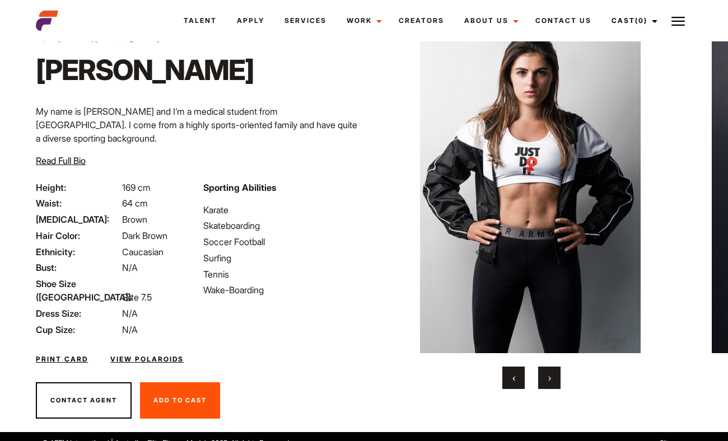
click at [556, 373] on button "›" at bounding box center [549, 378] width 22 height 22
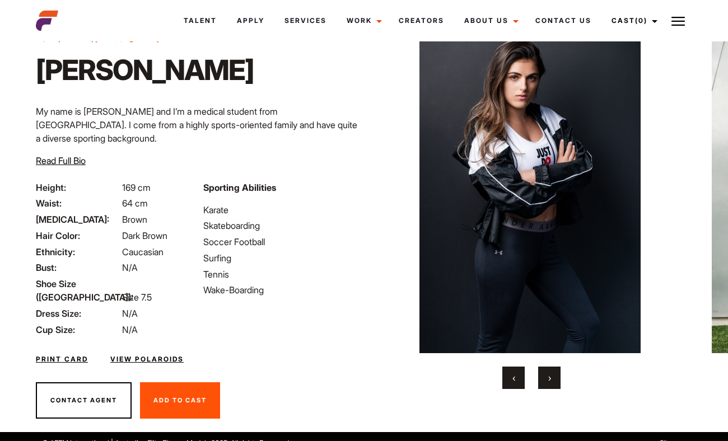
click at [556, 373] on button "›" at bounding box center [549, 378] width 22 height 22
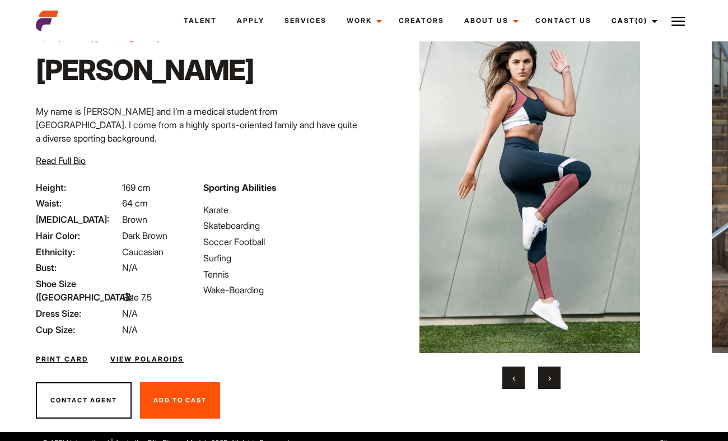
click at [555, 373] on button "›" at bounding box center [549, 378] width 22 height 22
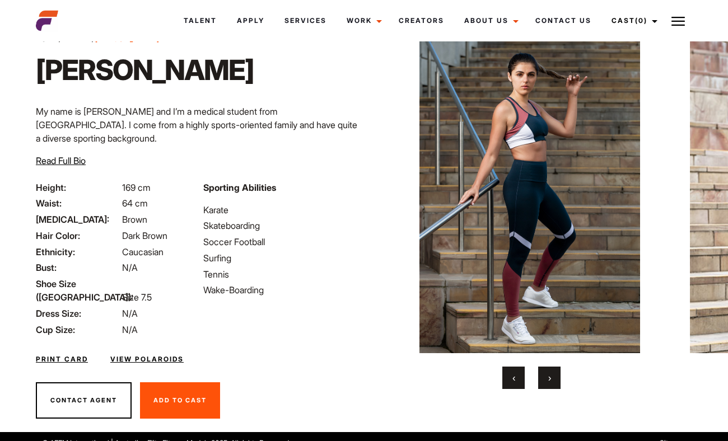
click at [555, 373] on button "›" at bounding box center [549, 378] width 22 height 22
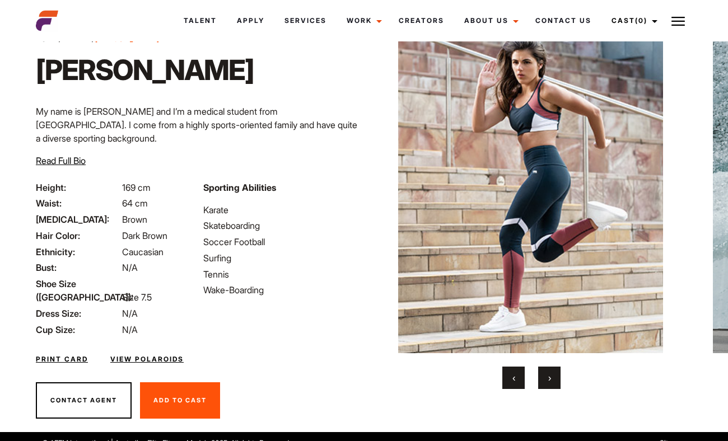
click at [555, 373] on button "›" at bounding box center [549, 378] width 22 height 22
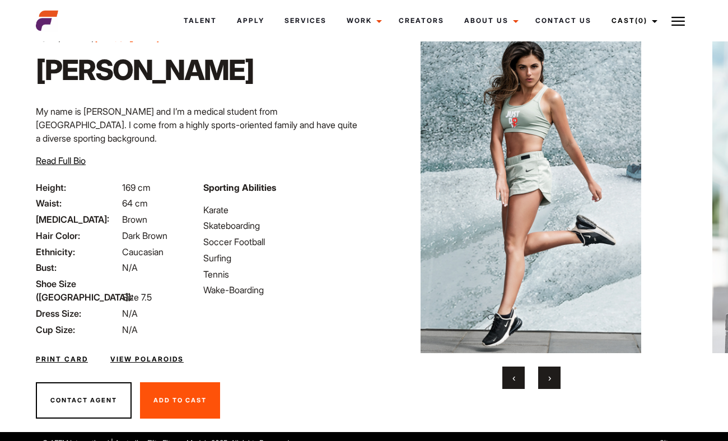
click at [152, 354] on link "View Polaroids" at bounding box center [146, 359] width 73 height 10
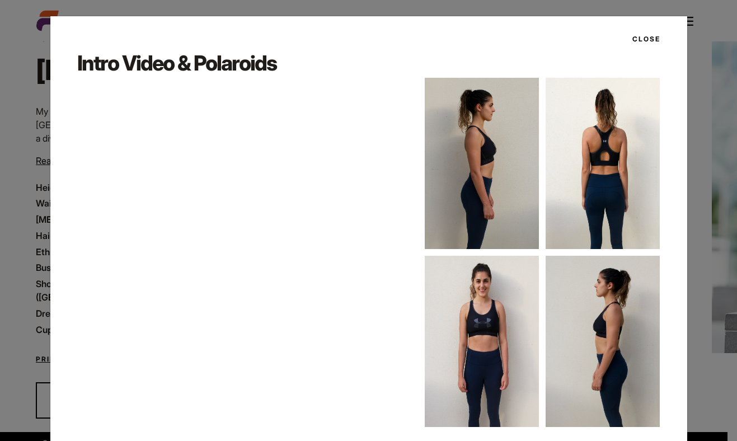
click at [27, 173] on div "Close Intro Video & Polaroids" at bounding box center [368, 220] width 737 height 441
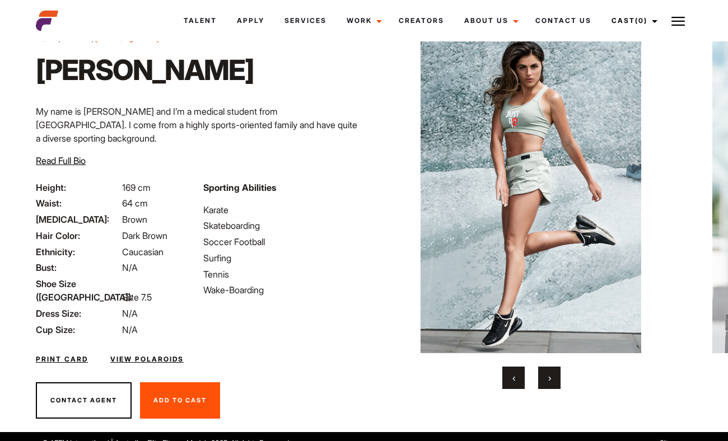
click at [58, 354] on link "Print Card" at bounding box center [62, 359] width 52 height 10
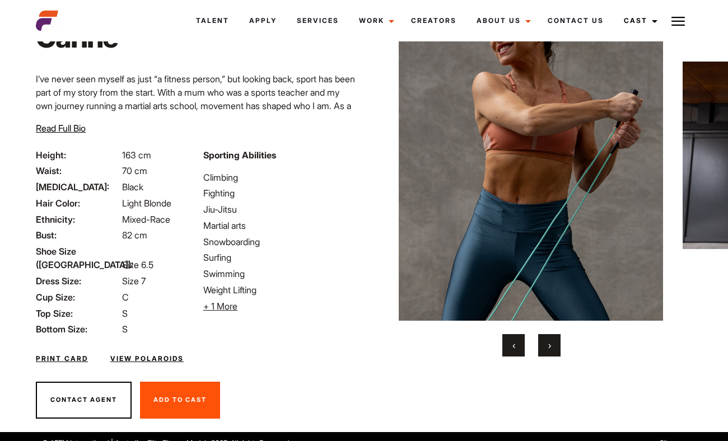
scroll to position [82, 0]
click at [137, 354] on link "View Polaroids" at bounding box center [146, 359] width 73 height 10
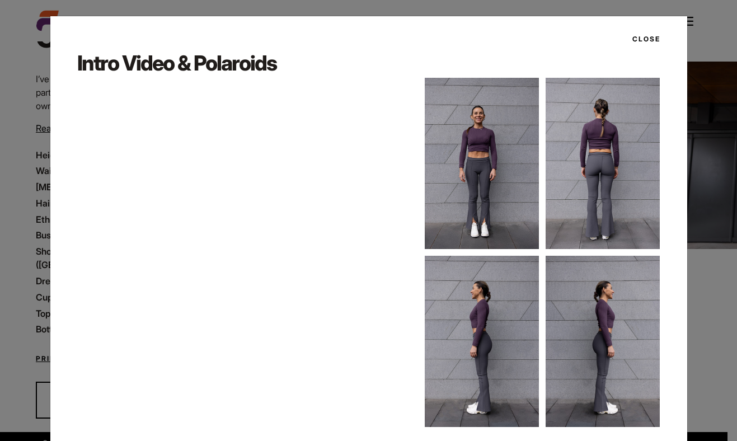
click at [21, 185] on div "Close Intro Video & Polaroids" at bounding box center [368, 220] width 737 height 441
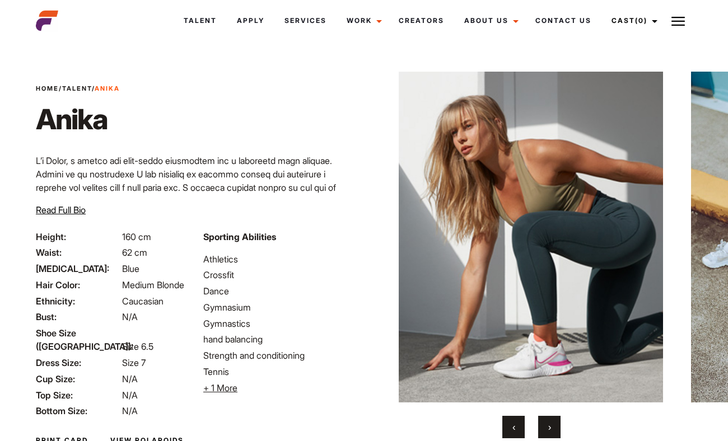
click at [227, 389] on span "+ 1 More" at bounding box center [220, 387] width 34 height 11
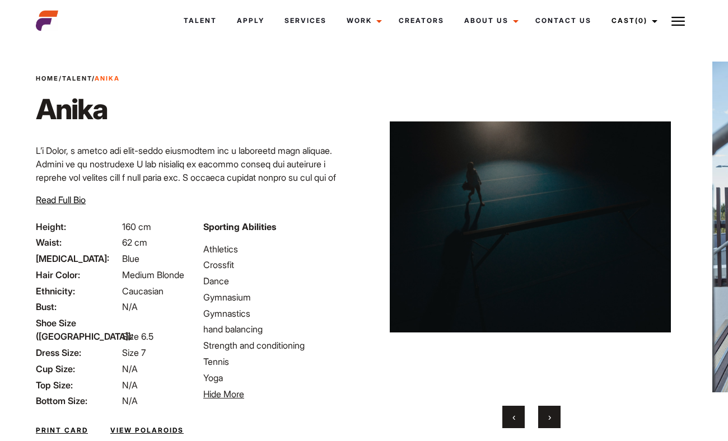
scroll to position [1, 0]
